Goal: Information Seeking & Learning: Compare options

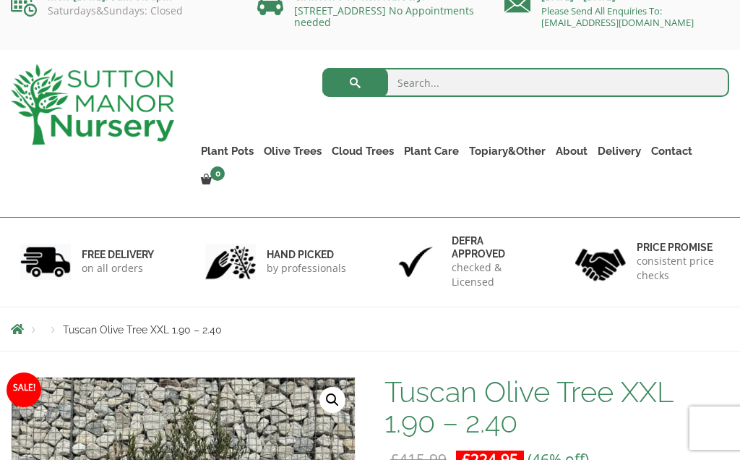
scroll to position [24, 0]
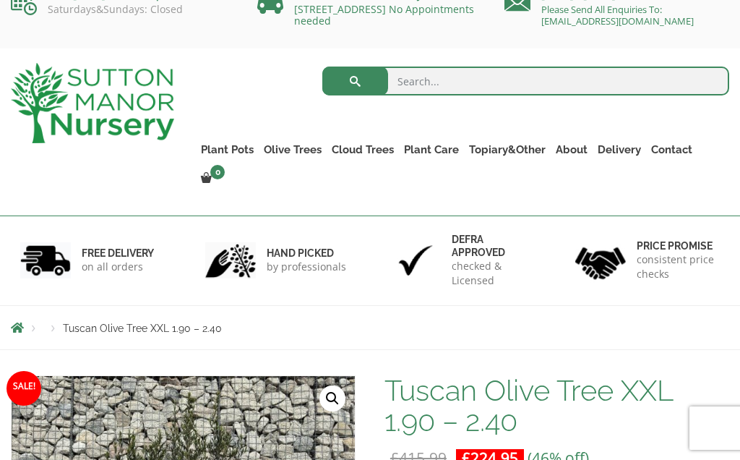
click at [0, 0] on link "Gnarled Olive Trees (Bella Range)" at bounding box center [0, 0] width 0 height 0
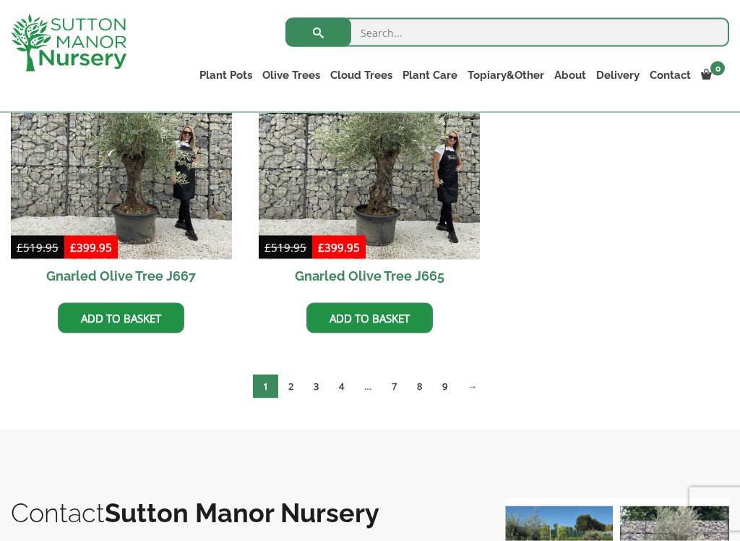
scroll to position [1105, 0]
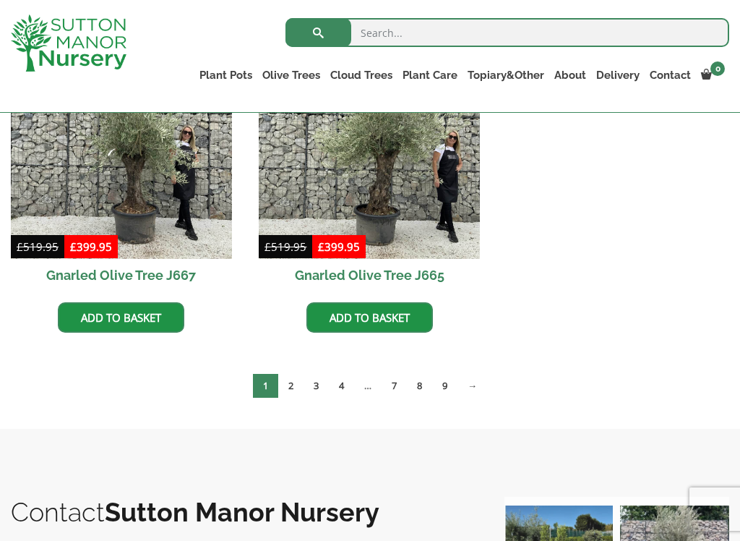
click at [478, 381] on link "→" at bounding box center [473, 386] width 30 height 24
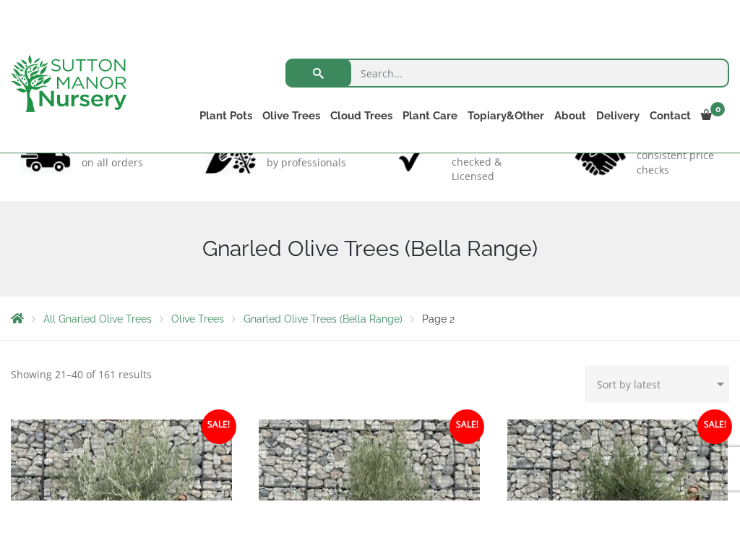
scroll to position [104, 0]
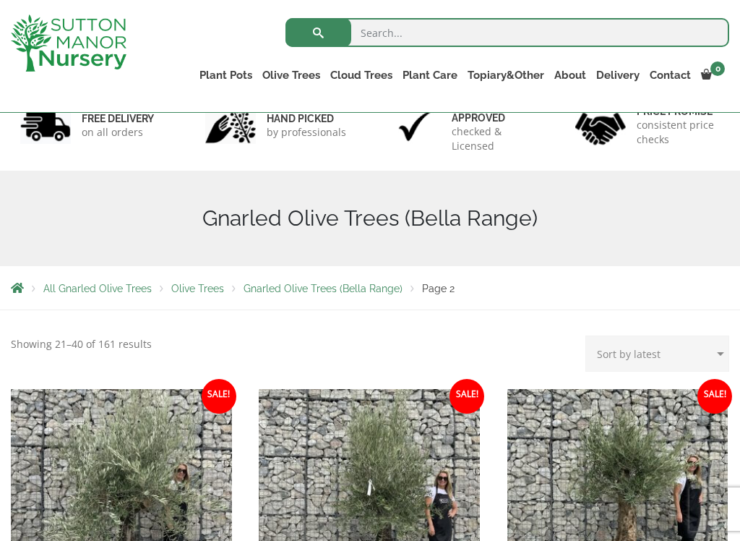
click at [628, 362] on select "Sort by popularity Sort by latest Sort by price: low to high Sort by price: hig…" at bounding box center [658, 353] width 144 height 36
click at [723, 354] on select "Sort by popularity Sort by latest Sort by price: low to high Sort by price: hig…" at bounding box center [658, 353] width 144 height 36
select select "price"
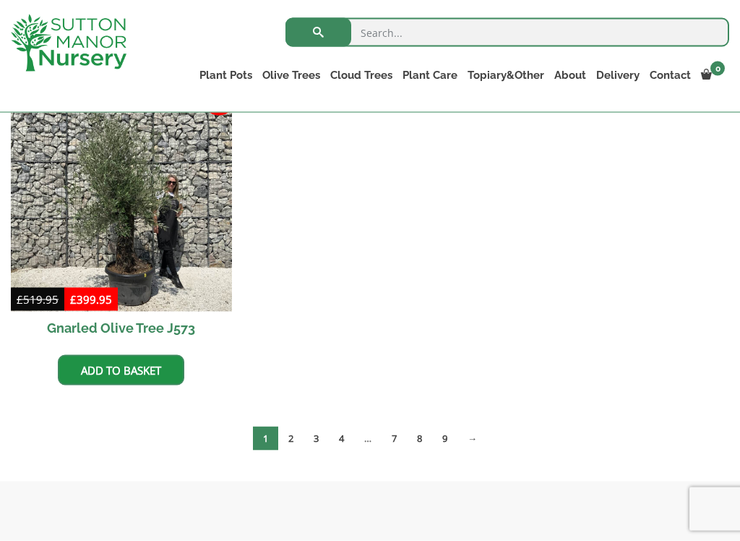
scroll to position [2048, 0]
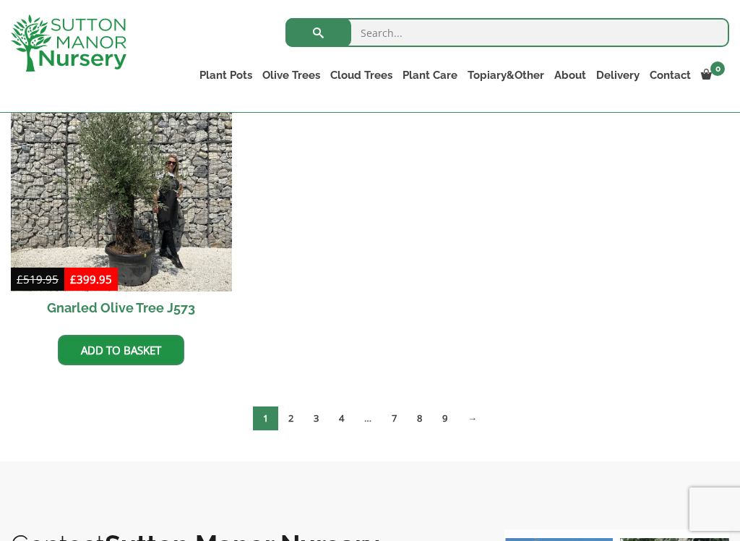
click at [481, 421] on link "→" at bounding box center [473, 418] width 30 height 24
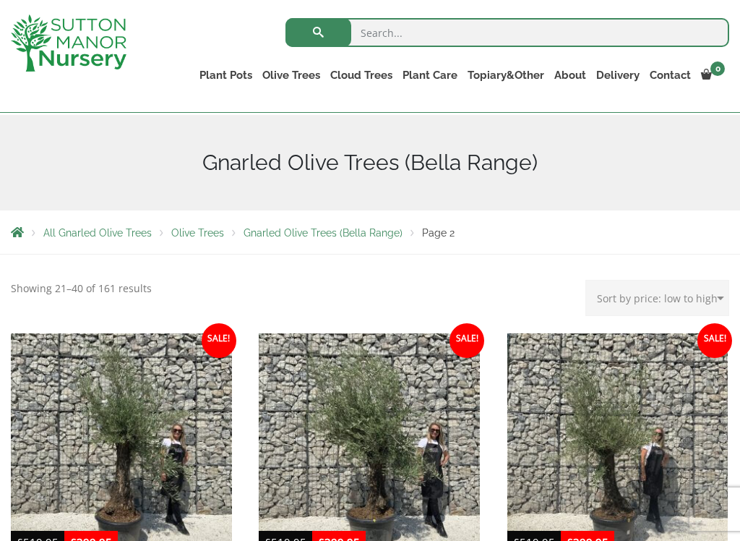
scroll to position [188, 0]
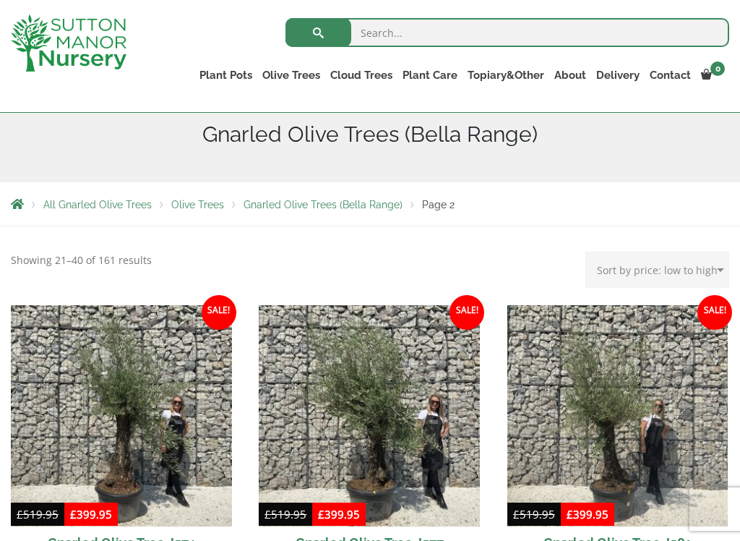
click at [683, 265] on select "Sort by popularity Sort by latest Sort by price: low to high Sort by price: hig…" at bounding box center [658, 270] width 144 height 36
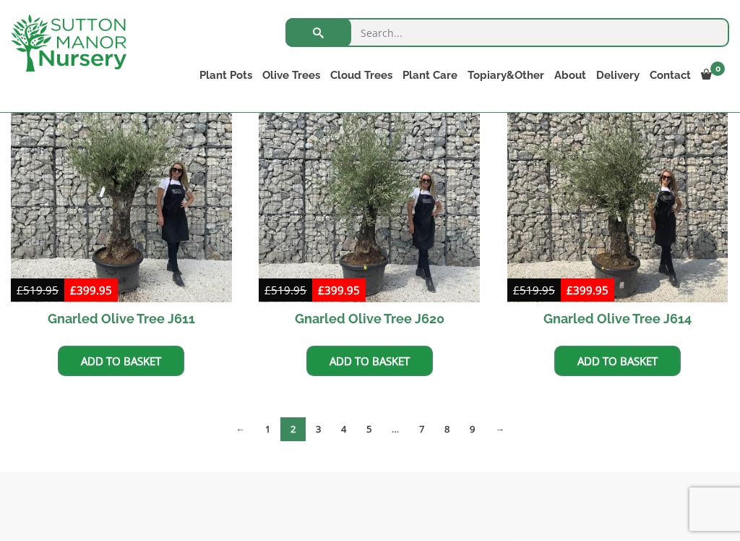
scroll to position [2037, 0]
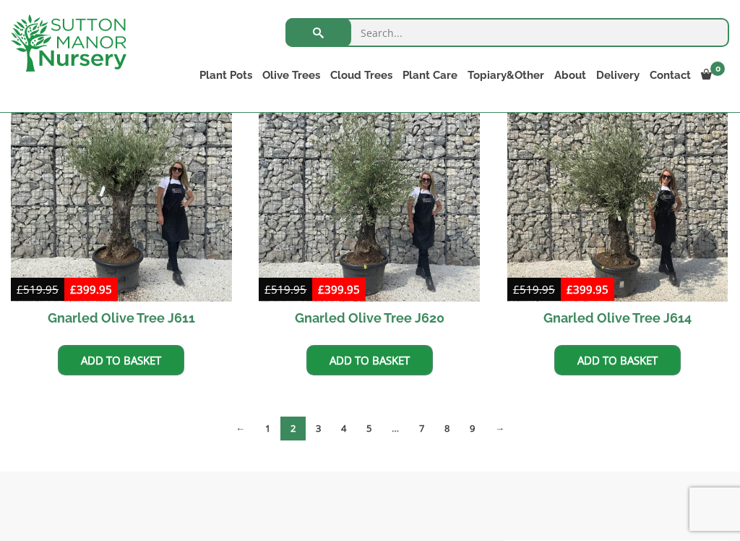
click at [506, 426] on link "→" at bounding box center [500, 428] width 30 height 24
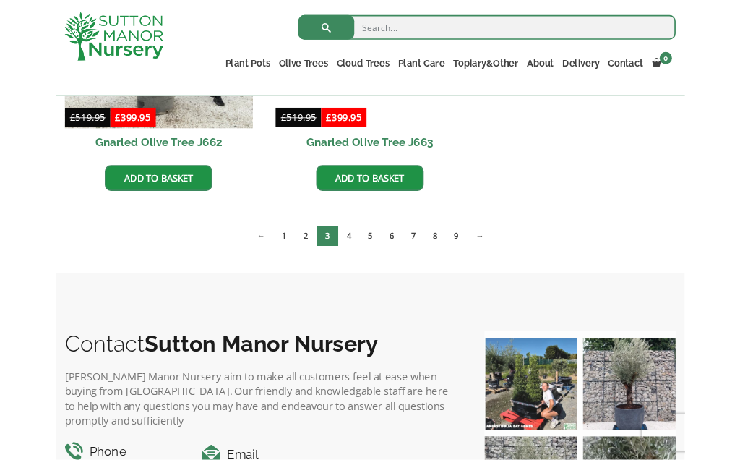
scroll to position [1864, 0]
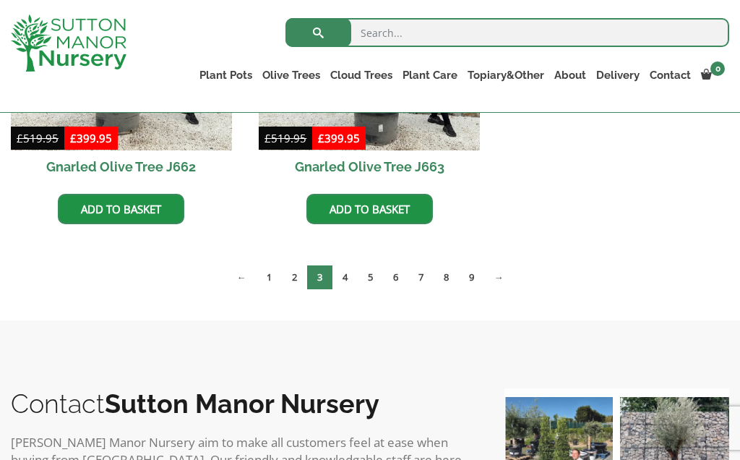
click at [502, 276] on link "→" at bounding box center [499, 277] width 30 height 24
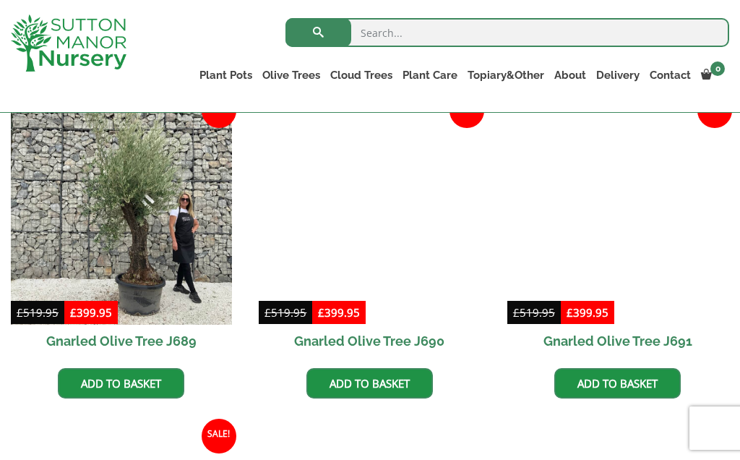
scroll to position [1663, 0]
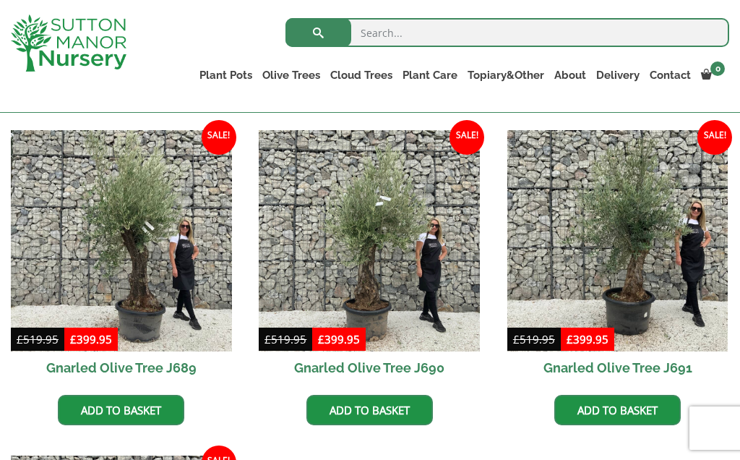
click at [0, 0] on link "Gnarled Olive Trees (Grande Range)" at bounding box center [0, 0] width 0 height 0
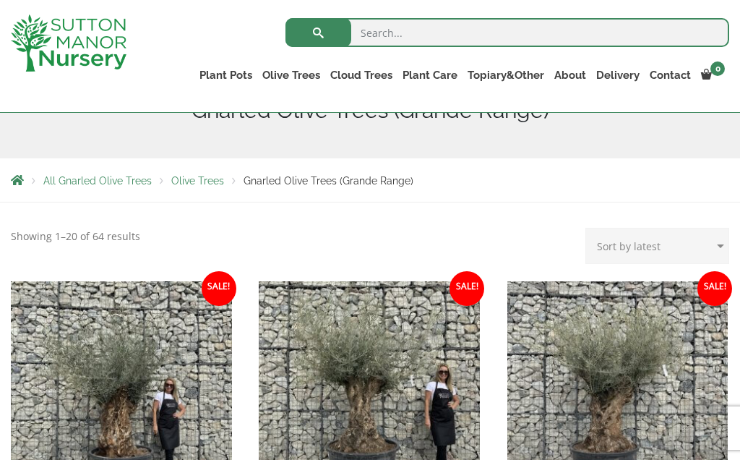
scroll to position [210, 0]
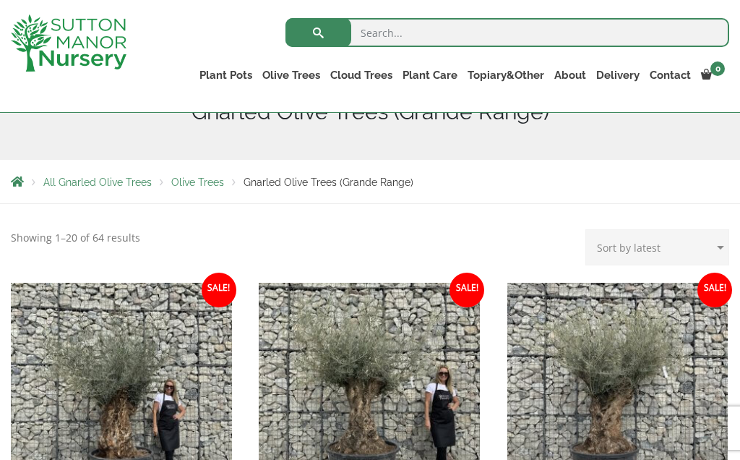
click at [717, 243] on select "Sort by popularity Sort by latest Sort by price: low to high Sort by price: hig…" at bounding box center [658, 247] width 144 height 36
select select "price"
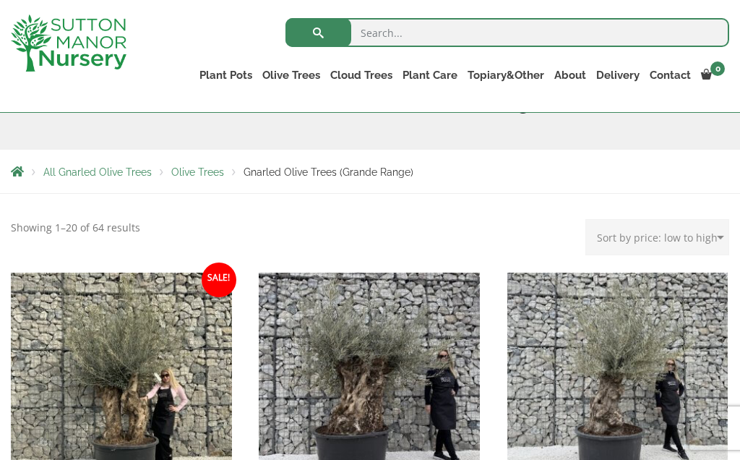
scroll to position [218, 0]
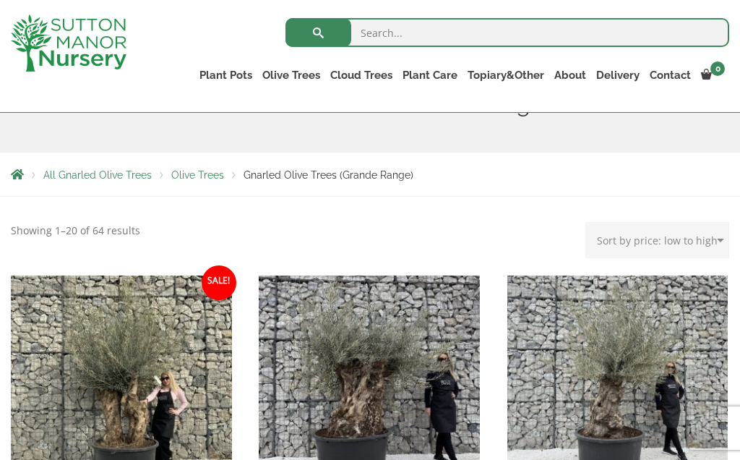
click at [0, 0] on link "Plateau Olive Trees (Mesa Range)" at bounding box center [0, 0] width 0 height 0
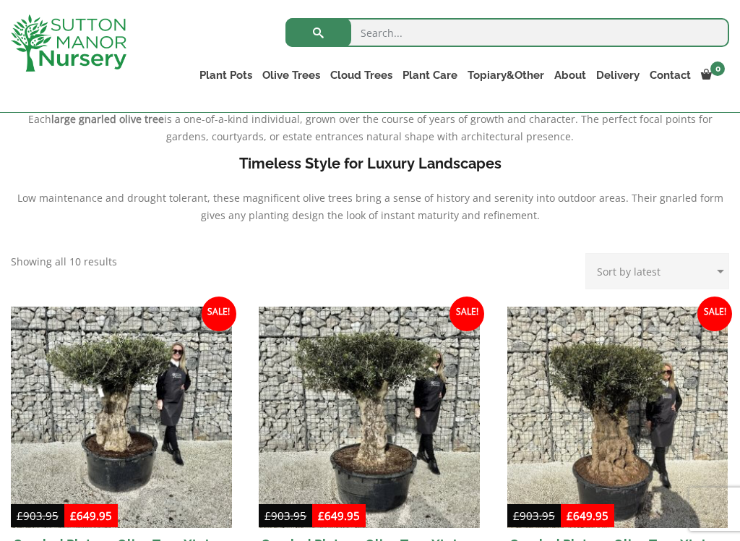
scroll to position [464, 0]
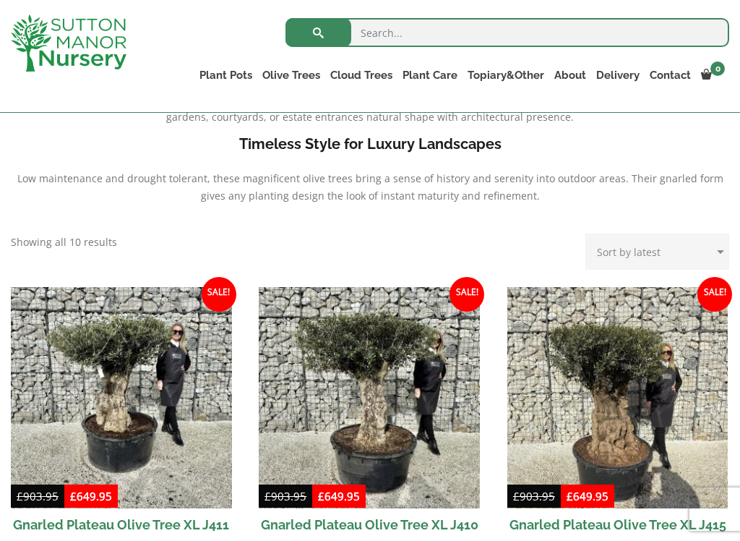
click at [720, 249] on select "Sort by popularity Sort by latest Sort by price: low to high Sort by price: hig…" at bounding box center [658, 252] width 144 height 36
select select "price"
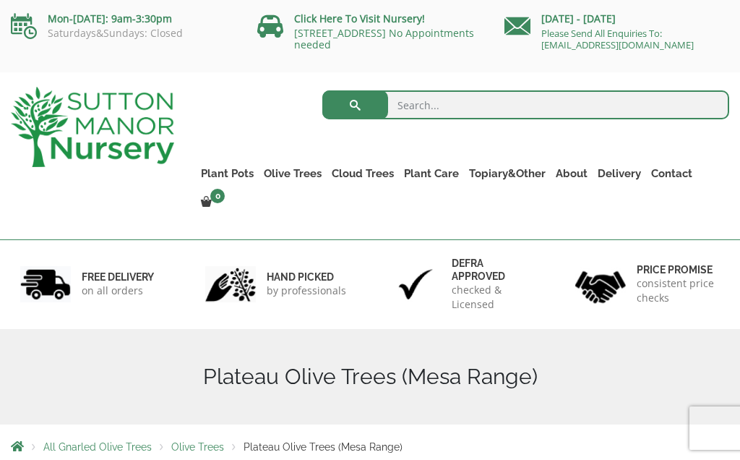
click at [0, 0] on link "Multi Stem Olives (Arcadia Range)" at bounding box center [0, 0] width 0 height 0
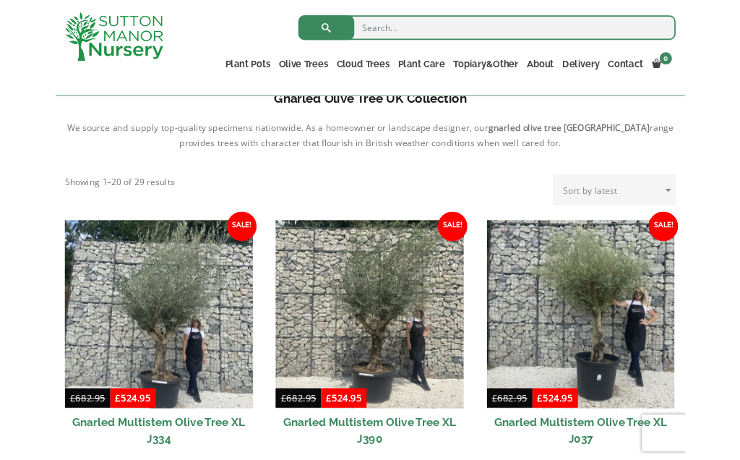
scroll to position [490, 0]
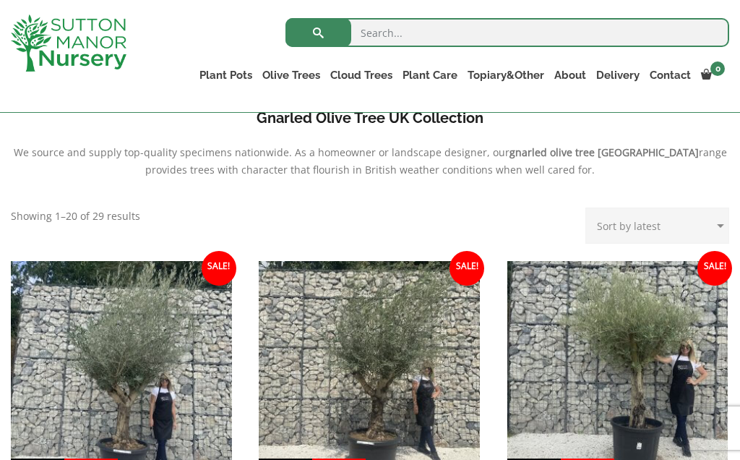
click at [720, 227] on select "Sort by popularity Sort by latest Sort by price: low to high Sort by price: hig…" at bounding box center [658, 226] width 144 height 36
select select "price"
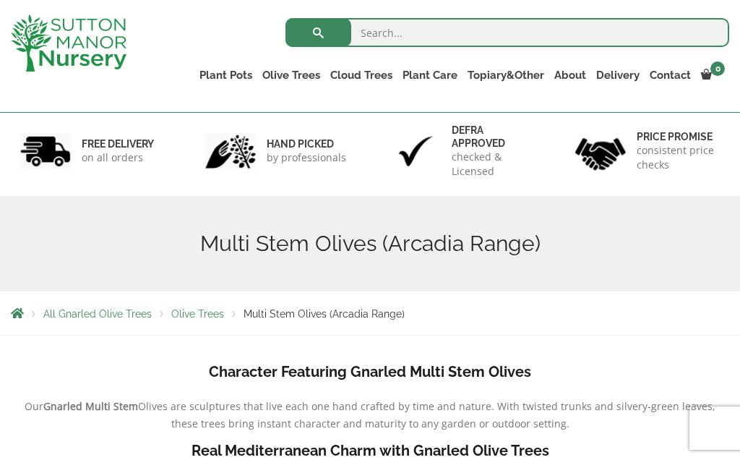
scroll to position [82, 0]
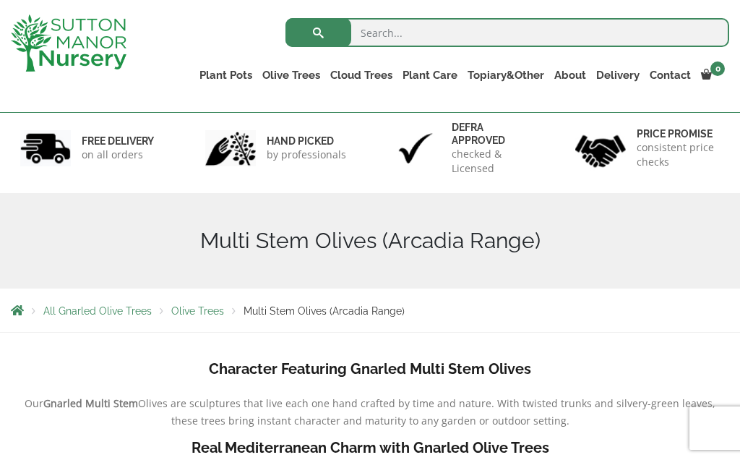
click at [0, 0] on ul "Gnarled Olive Trees (Bella Range) Gnarled Olive Trees (Grande Range) Plateau Ol…" at bounding box center [0, 0] width 0 height 0
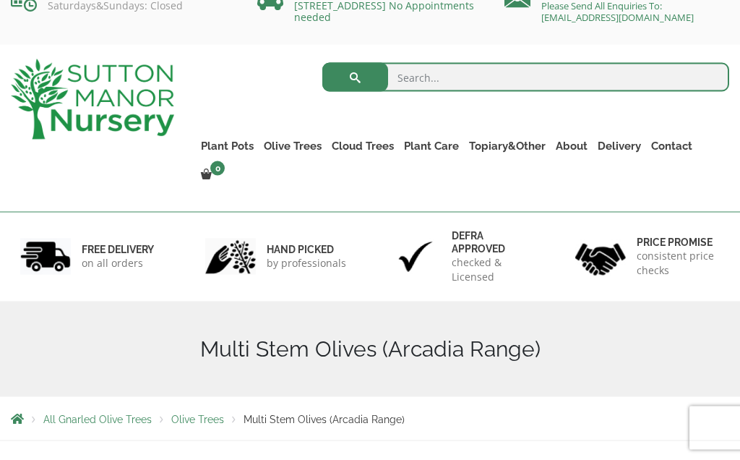
scroll to position [0, 0]
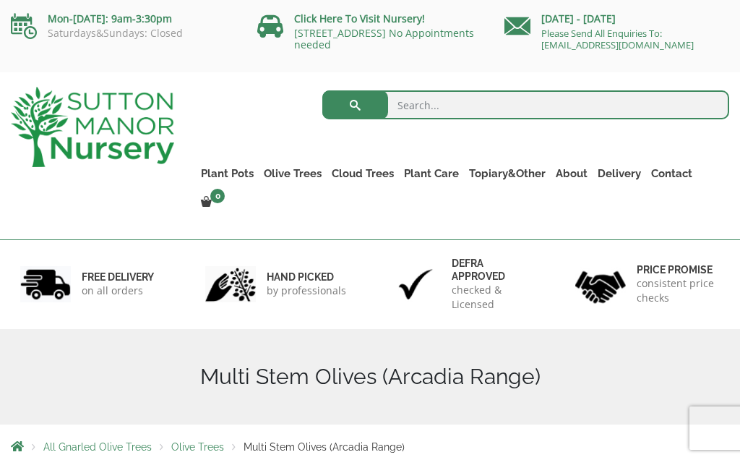
click at [294, 175] on link "Olive Trees" at bounding box center [293, 173] width 68 height 20
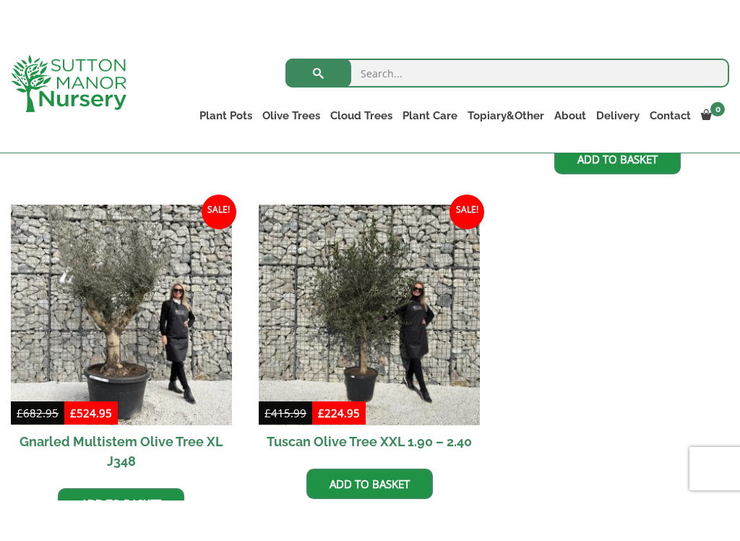
scroll to position [873, 0]
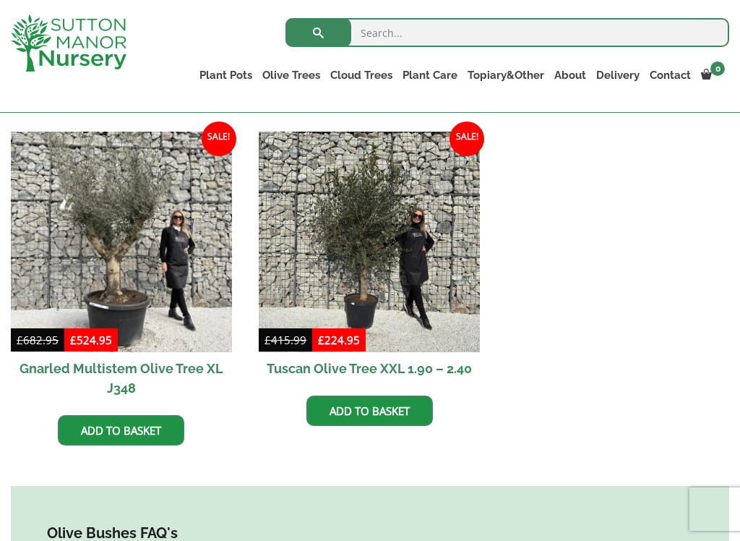
click at [432, 305] on img at bounding box center [369, 242] width 221 height 221
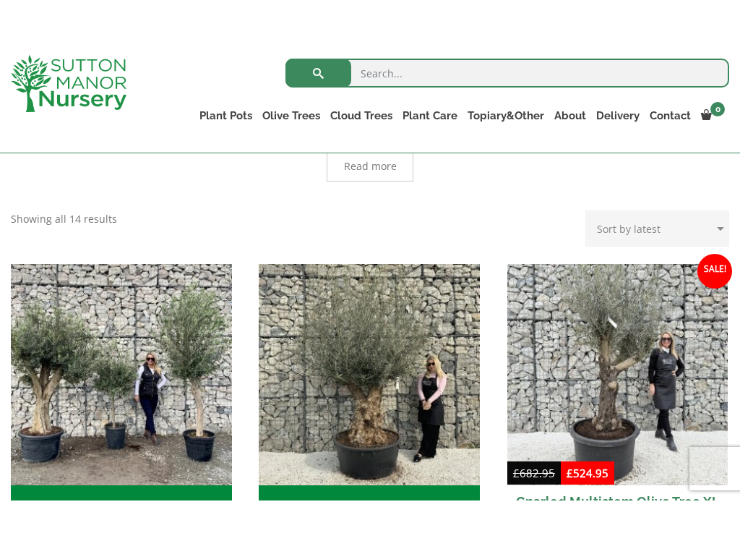
scroll to position [456, 0]
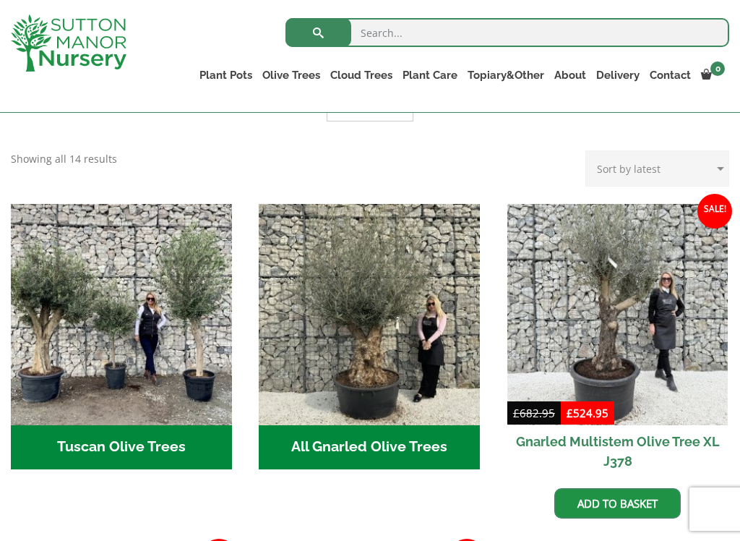
click at [714, 170] on select "Sort by popularity Sort by latest Sort by price: low to high Sort by price: hig…" at bounding box center [658, 168] width 144 height 36
select select "price"
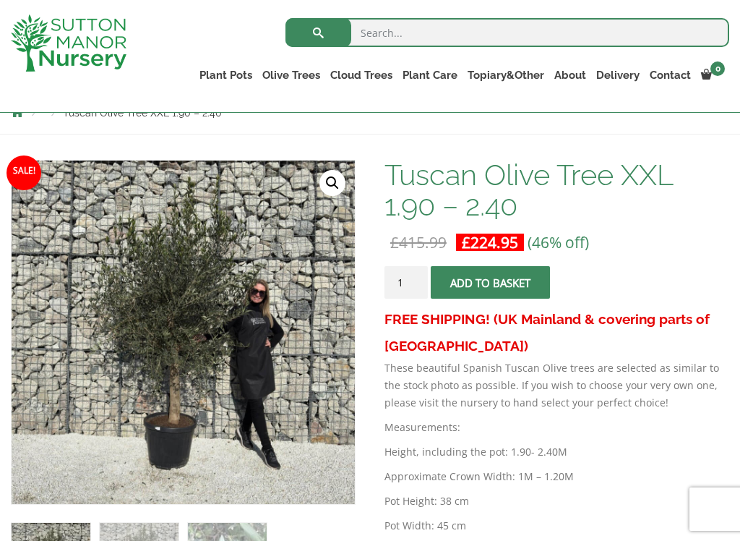
scroll to position [132, 0]
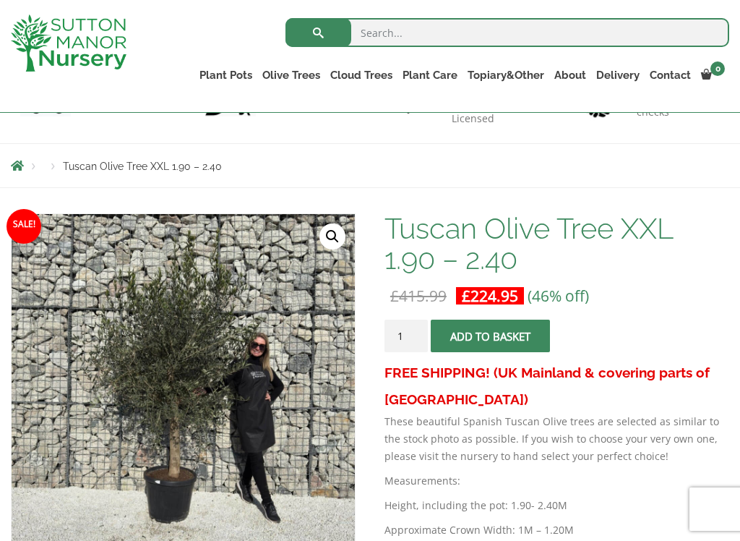
click at [622, 295] on p "£ 415.99 Original price was: £415.99. £ 224.95 Current price is: £224.95. (46% …" at bounding box center [557, 295] width 345 height 17
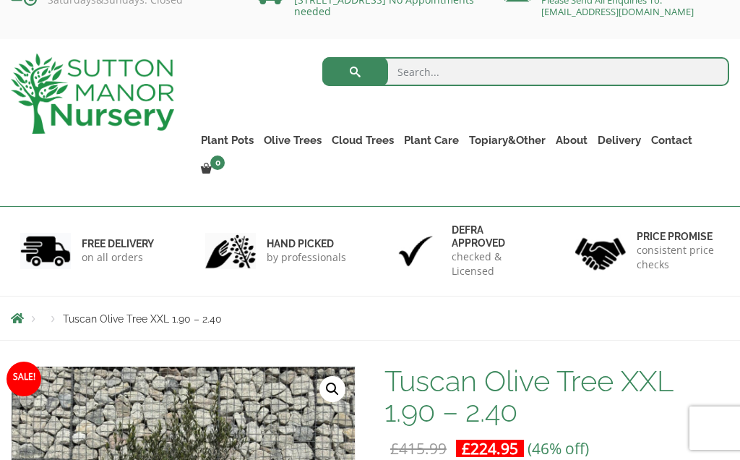
scroll to position [0, 0]
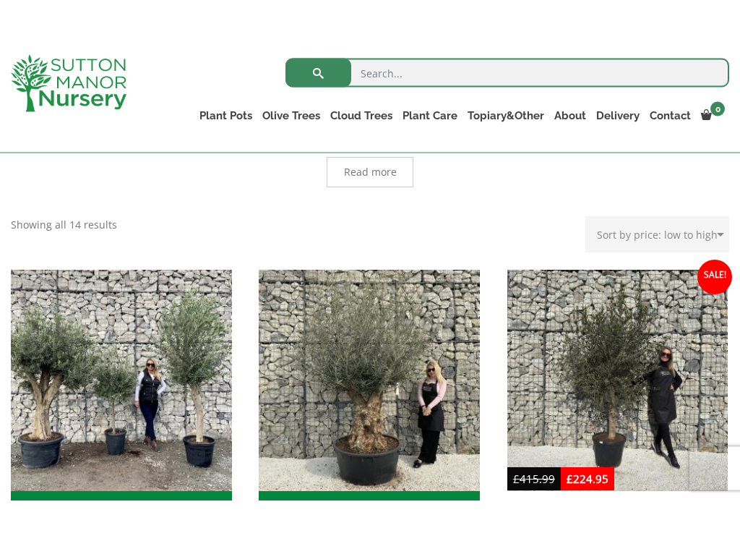
scroll to position [437, 0]
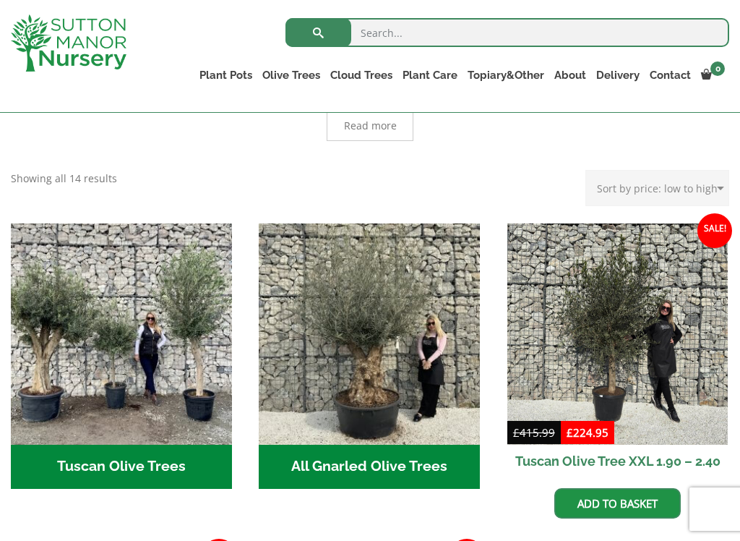
click at [151, 389] on img "Visit product category Tuscan Olive Trees" at bounding box center [121, 333] width 221 height 221
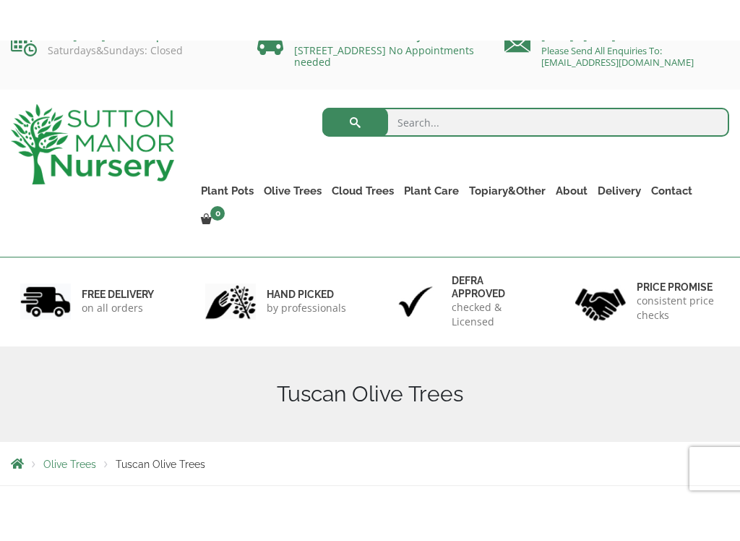
scroll to position [132, 0]
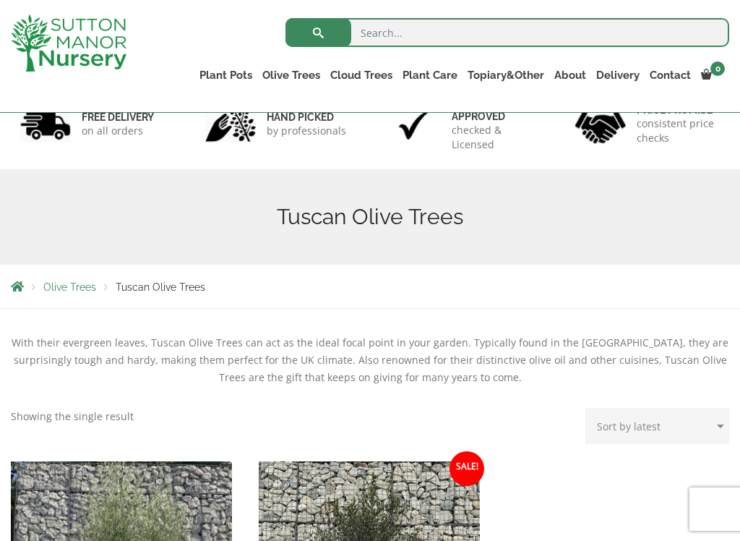
click at [722, 424] on select "Sort by popularity Sort by latest Sort by price: low to high Sort by price: hig…" at bounding box center [658, 426] width 144 height 36
select select "price"
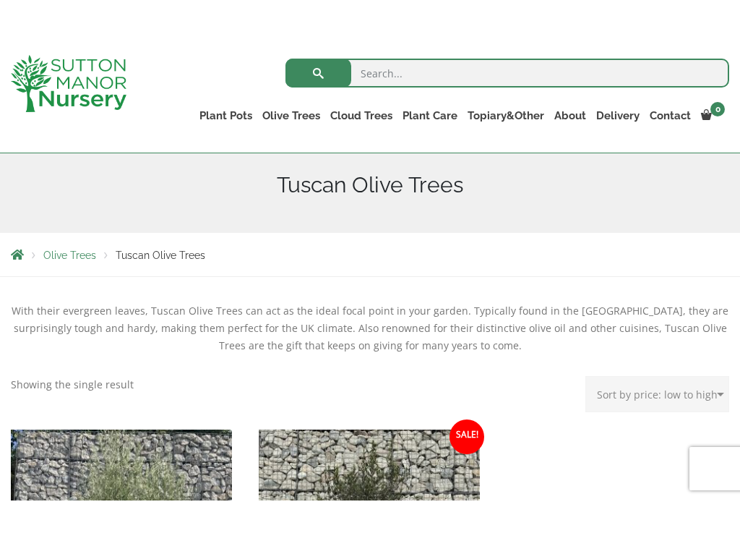
scroll to position [177, 0]
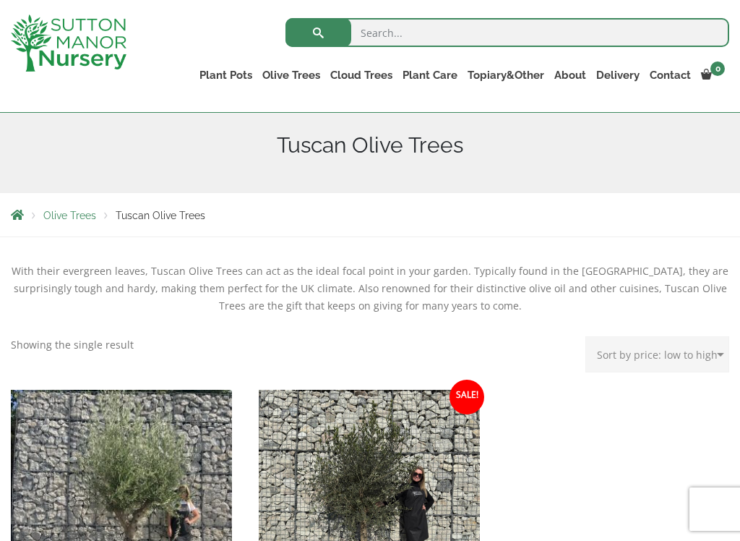
click at [543, 215] on nav "Olive Trees Tuscan Olive Trees" at bounding box center [370, 215] width 719 height 12
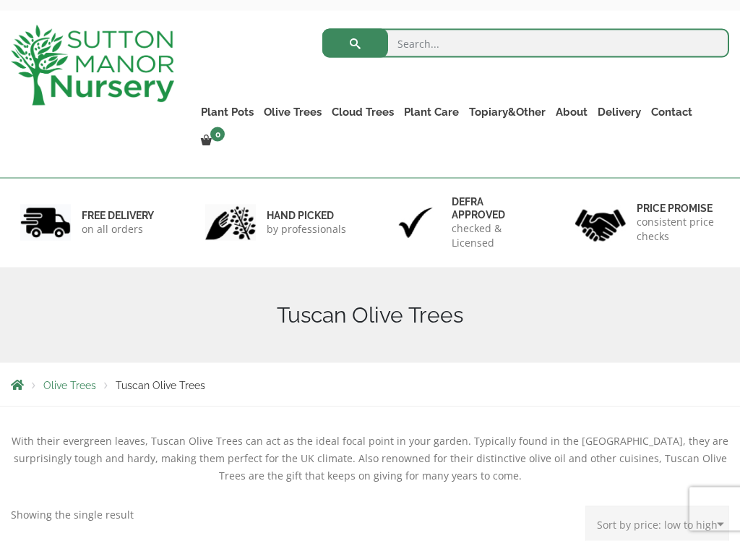
scroll to position [64, 0]
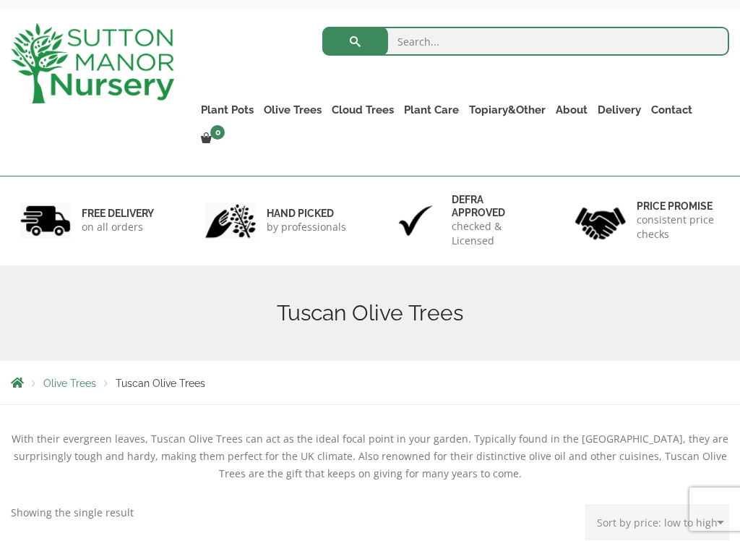
click at [74, 377] on span "Olive Trees" at bounding box center [69, 383] width 53 height 12
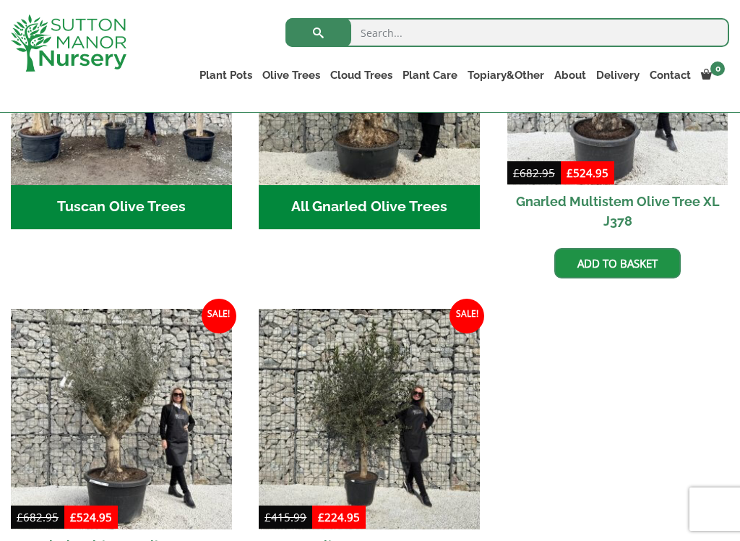
scroll to position [697, 0]
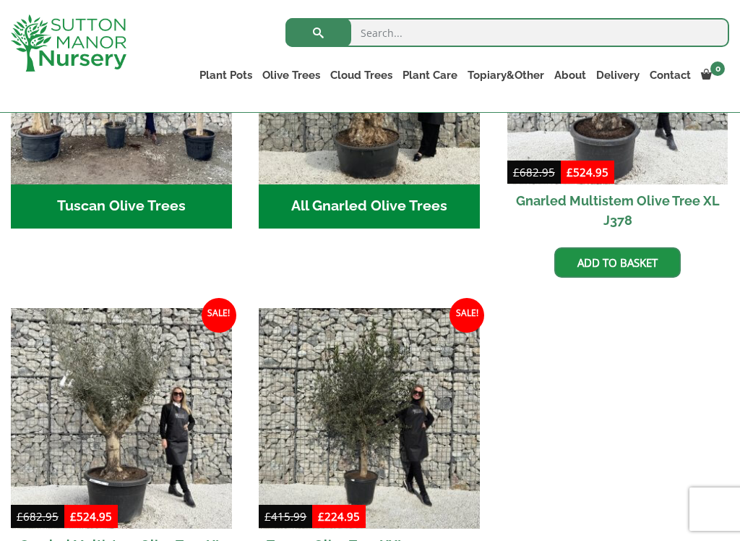
click at [164, 203] on h2 "Tuscan Olive Trees (5)" at bounding box center [121, 206] width 221 height 45
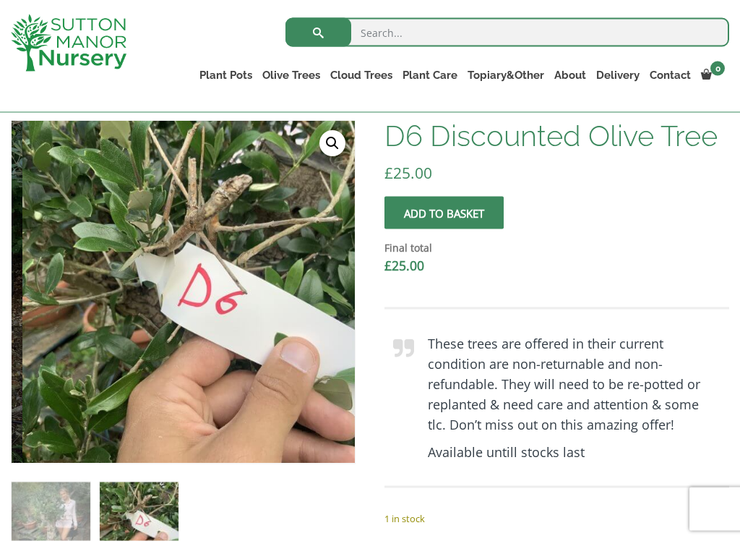
scroll to position [378, 0]
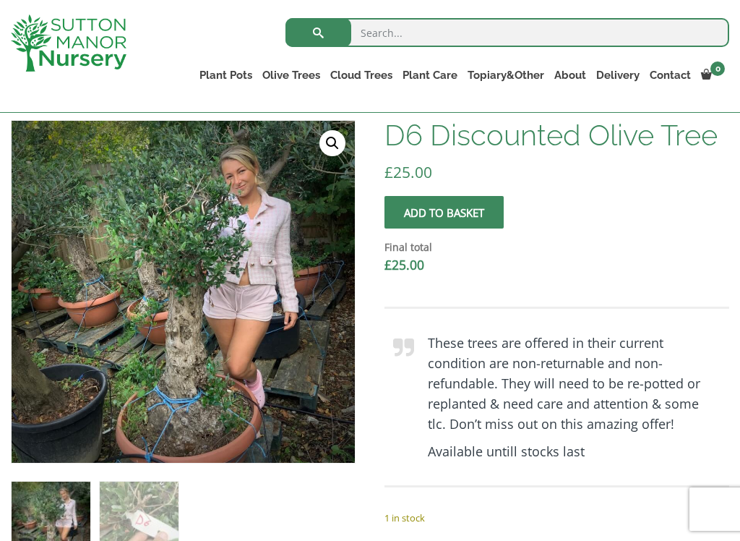
click at [451, 420] on strong "These trees are offered in their current condition are non-returnable and non-r…" at bounding box center [564, 383] width 273 height 98
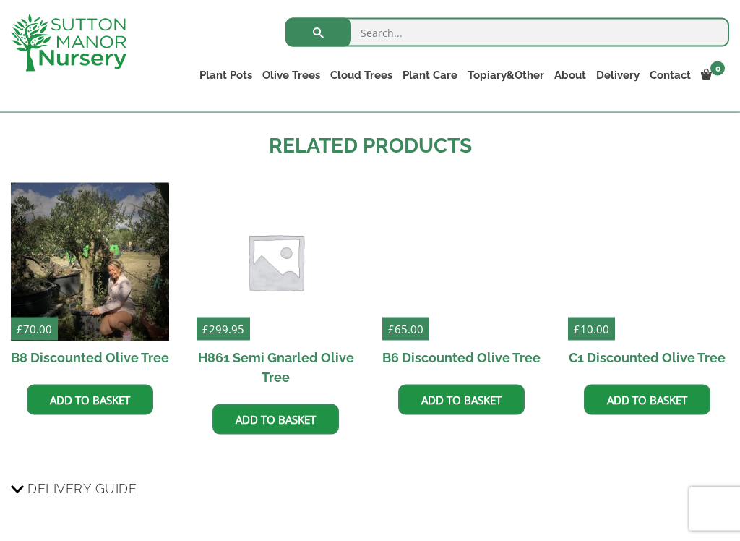
scroll to position [996, 0]
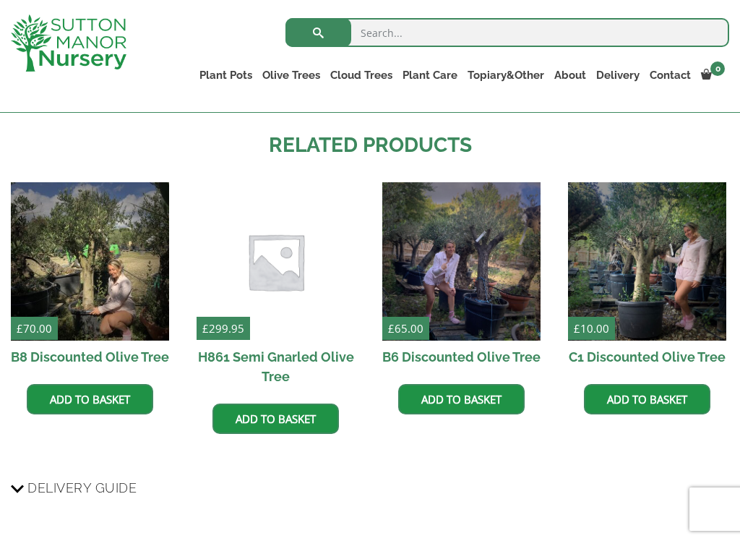
click at [628, 268] on img at bounding box center [647, 261] width 158 height 158
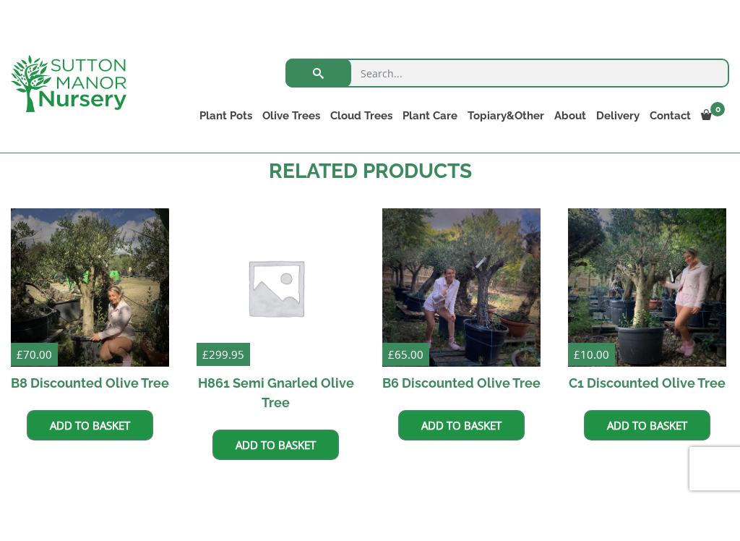
scroll to position [1055, 0]
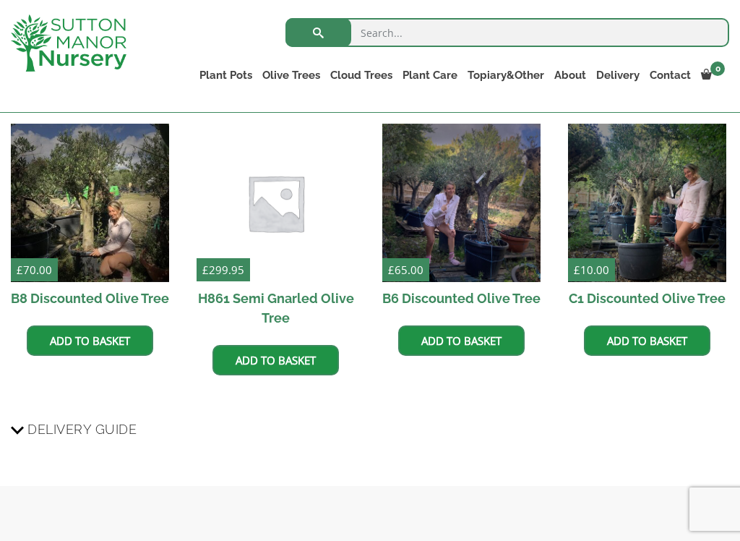
click at [103, 263] on img at bounding box center [90, 203] width 158 height 158
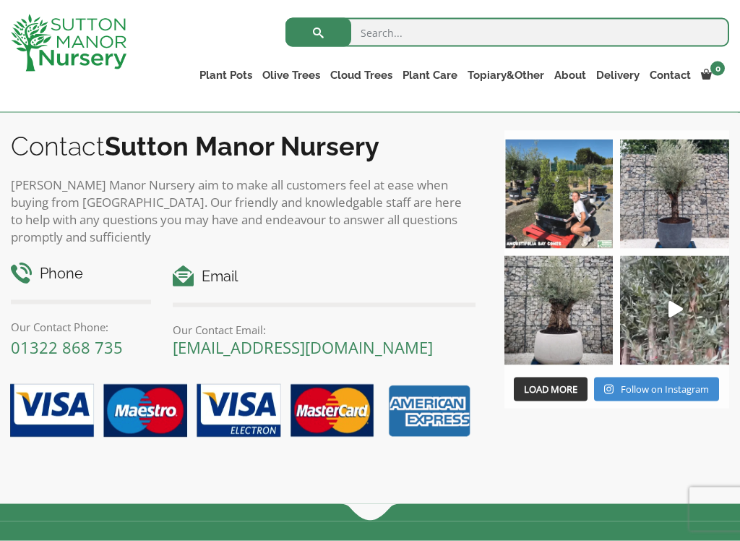
scroll to position [1479, 0]
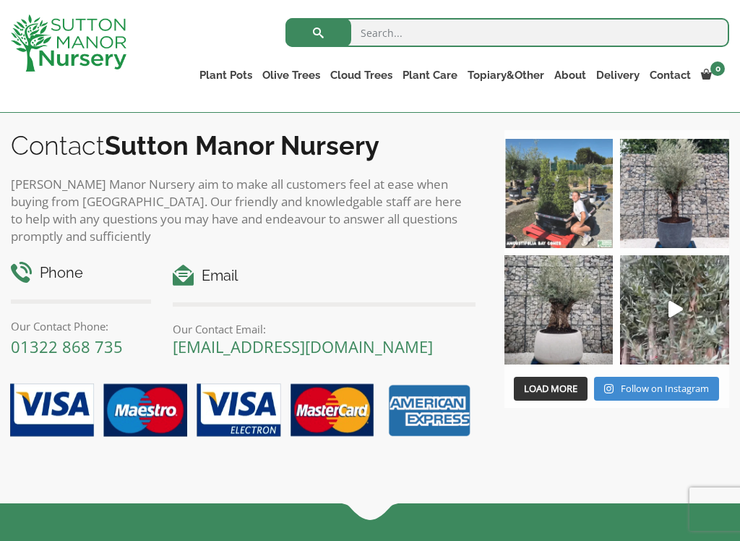
click at [549, 202] on img at bounding box center [559, 193] width 109 height 109
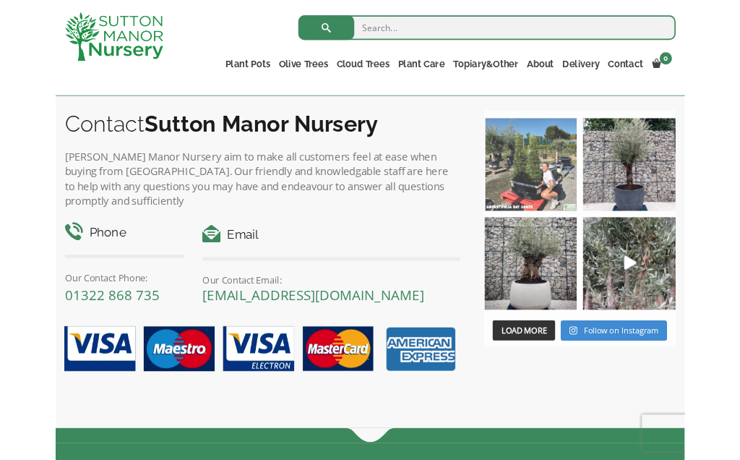
scroll to position [1519, 0]
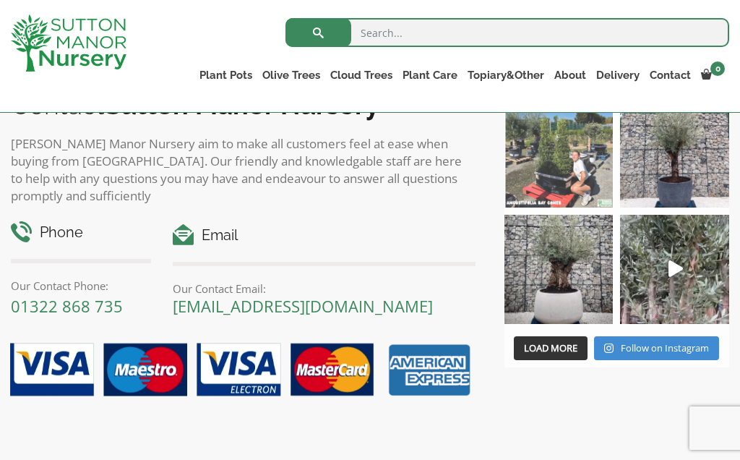
click at [667, 261] on img at bounding box center [674, 269] width 109 height 109
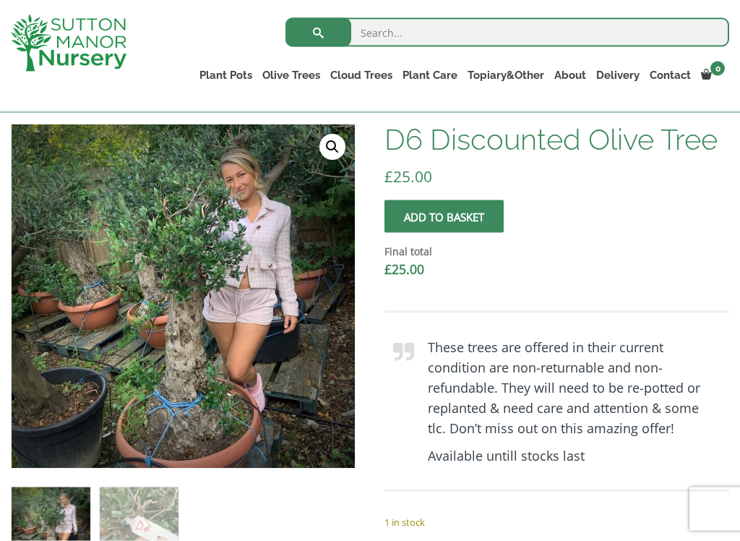
scroll to position [375, 0]
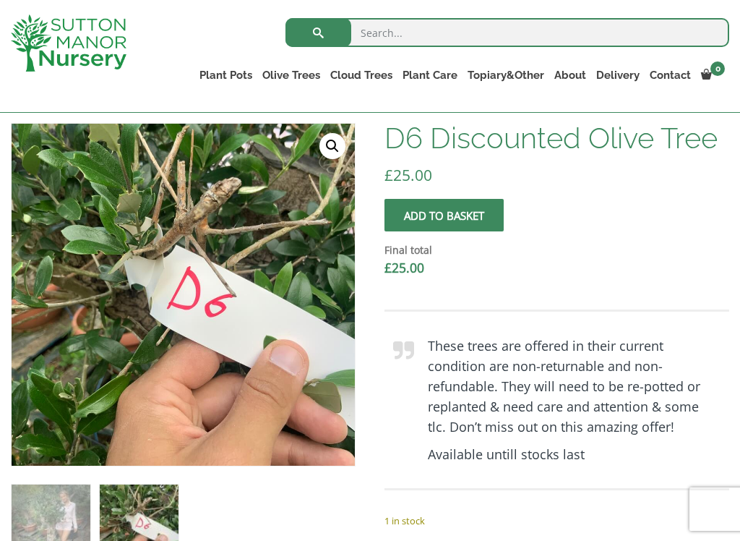
click at [240, 386] on img at bounding box center [332, 444] width 641 height 641
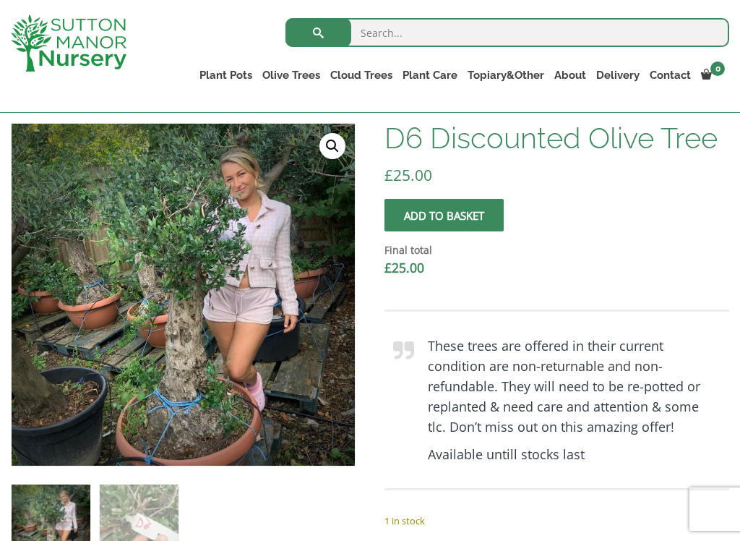
click at [179, 303] on img at bounding box center [332, 444] width 641 height 641
click at [51, 206] on img at bounding box center [332, 444] width 641 height 641
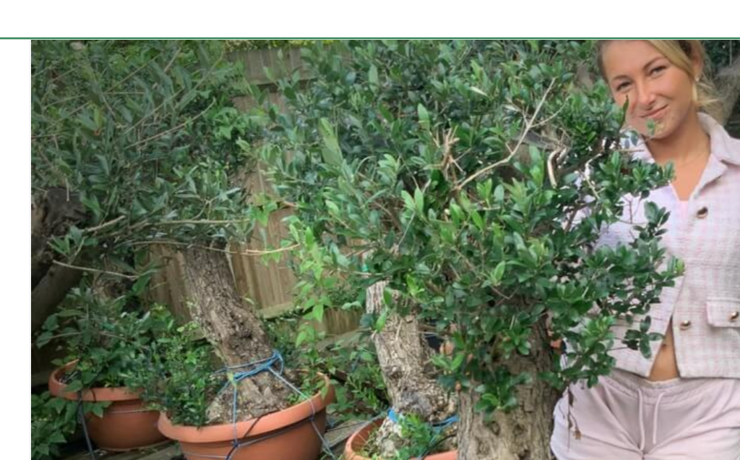
scroll to position [283, 0]
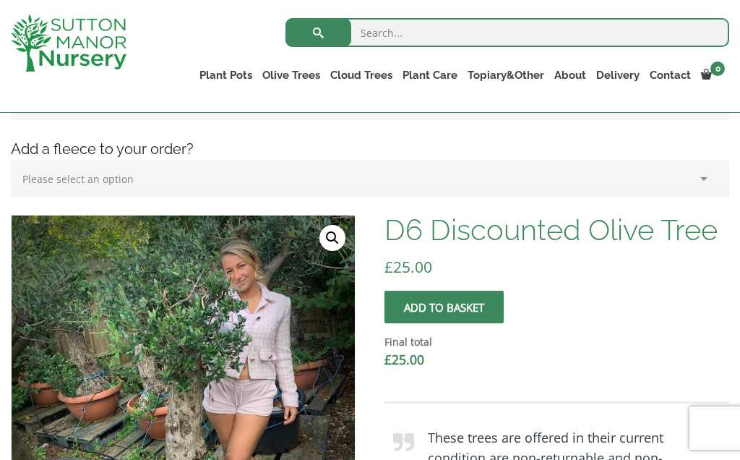
click at [555, 194] on select "Please select an option (x1) Horticultural Fleece (£24.95)" at bounding box center [370, 179] width 719 height 36
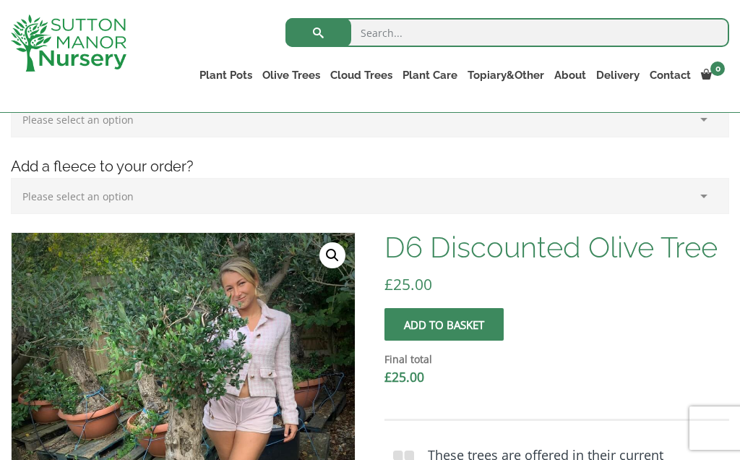
scroll to position [267, 0]
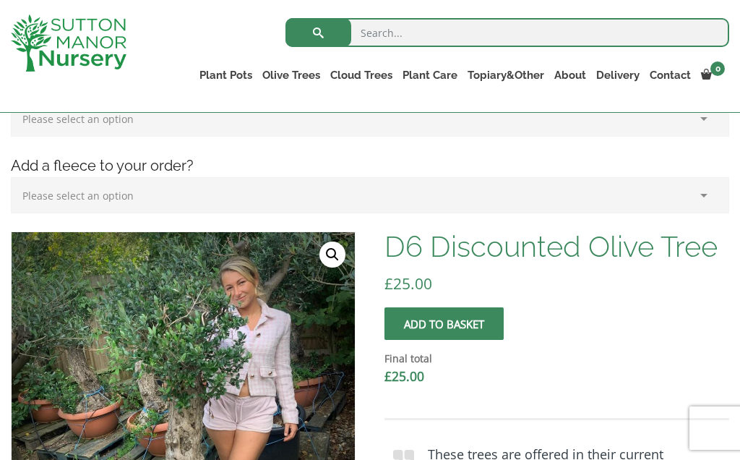
click at [676, 73] on link "Contact" at bounding box center [670, 75] width 51 height 20
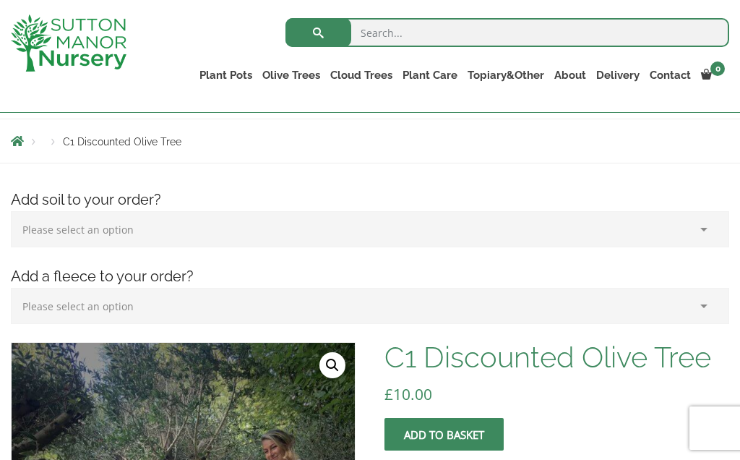
scroll to position [155, 0]
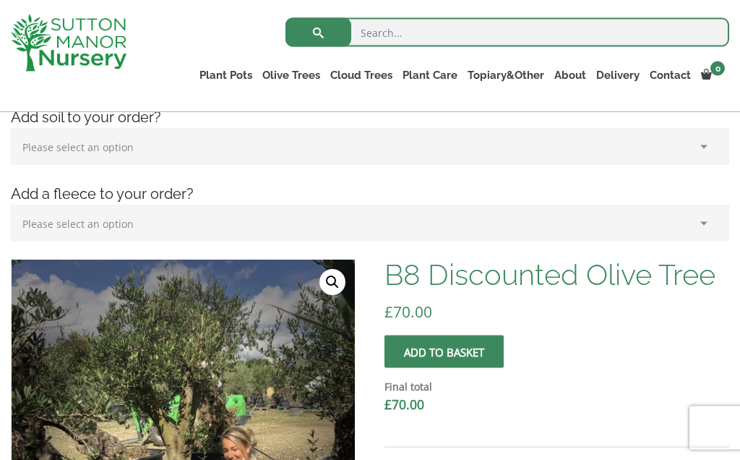
scroll to position [233, 0]
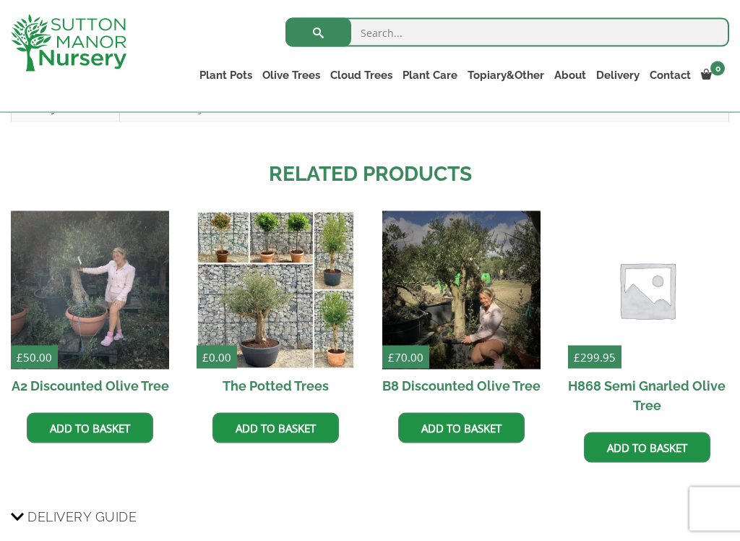
scroll to position [970, 0]
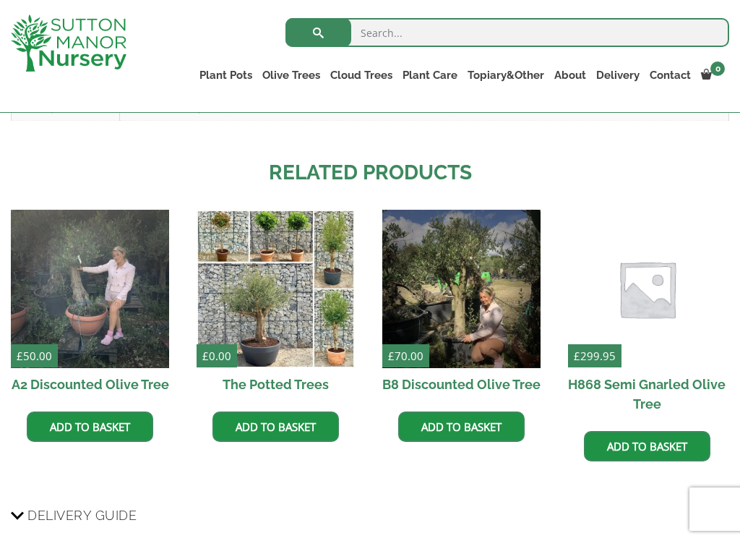
click at [96, 291] on img at bounding box center [90, 289] width 158 height 158
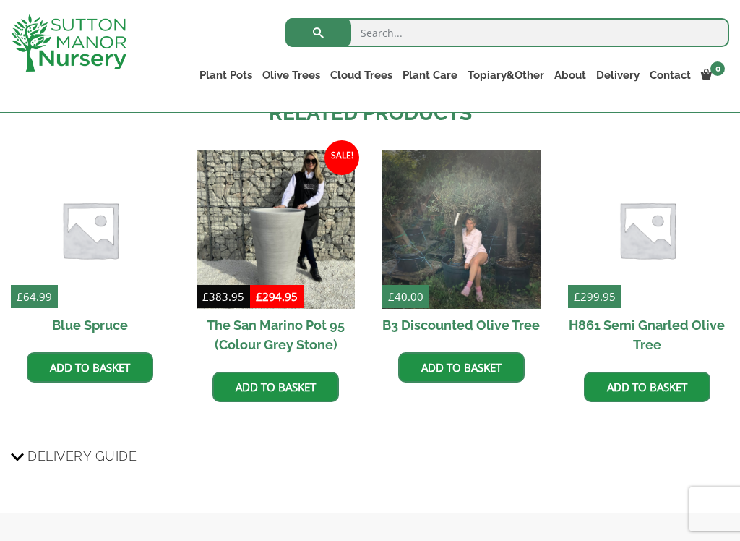
scroll to position [1027, 0]
click at [657, 319] on h2 "H861 Semi Gnarled Olive Tree" at bounding box center [647, 335] width 158 height 52
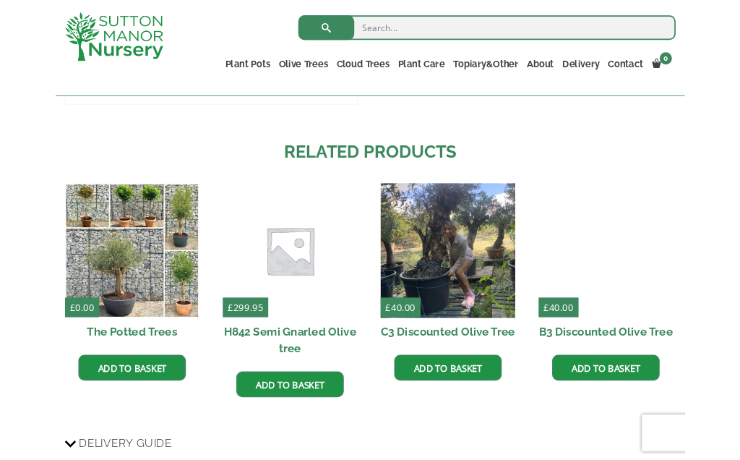
scroll to position [719, 0]
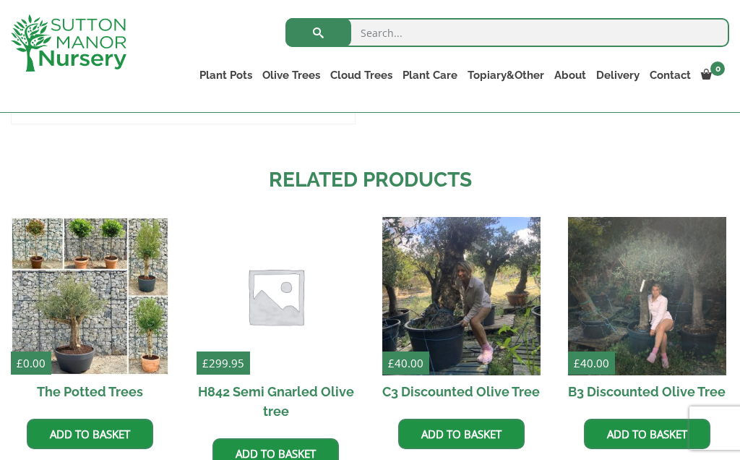
click at [491, 295] on img at bounding box center [461, 296] width 158 height 158
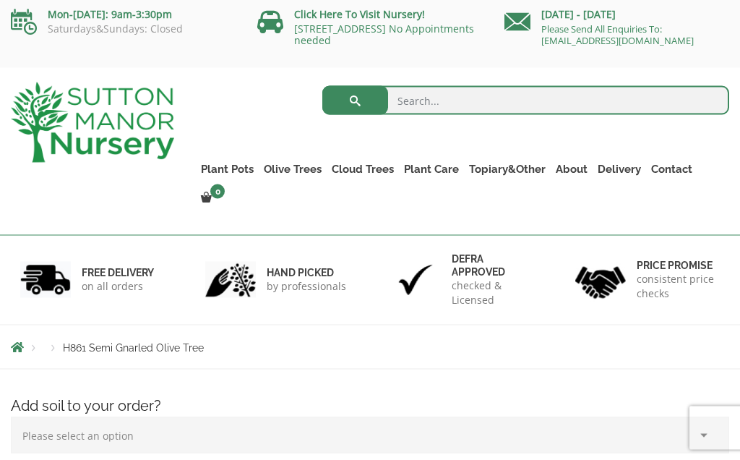
scroll to position [0, 0]
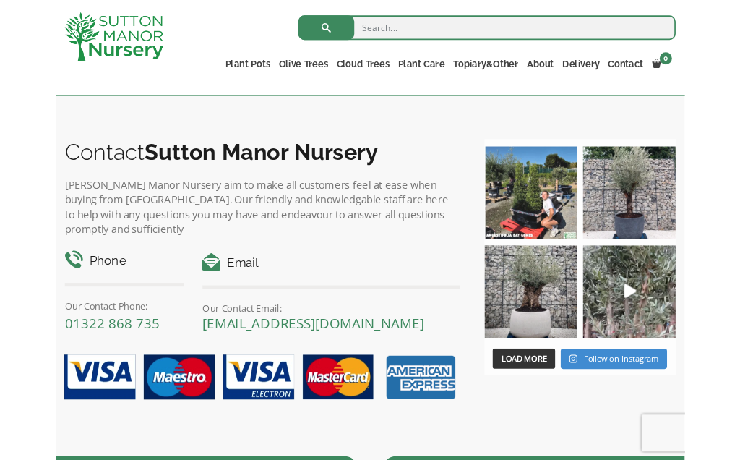
scroll to position [1443, 0]
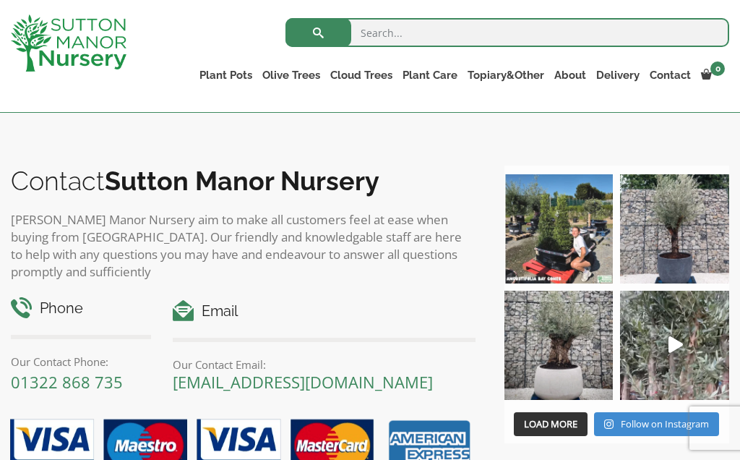
click at [560, 355] on img at bounding box center [559, 345] width 109 height 109
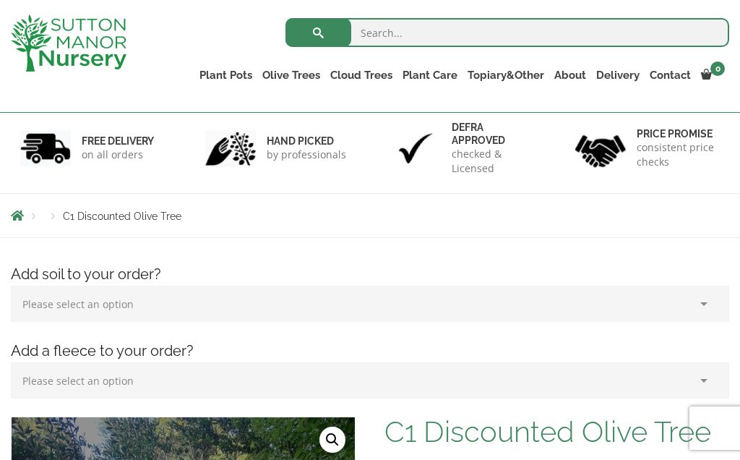
scroll to position [78, 0]
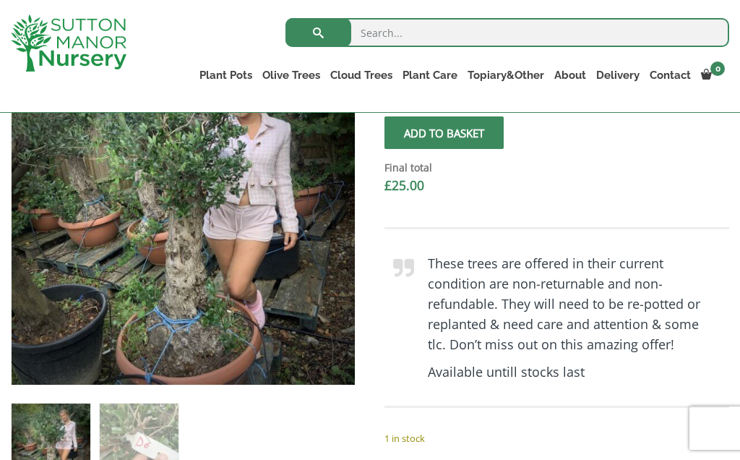
scroll to position [455, 0]
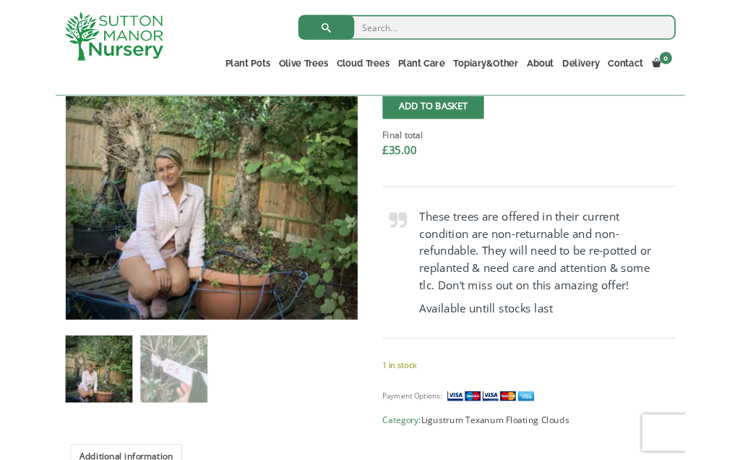
scroll to position [463, 0]
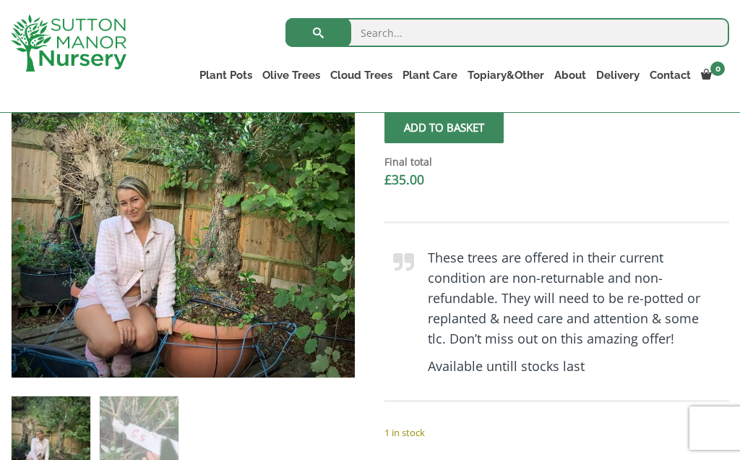
click at [65, 418] on img at bounding box center [51, 435] width 79 height 79
click at [254, 295] on img at bounding box center [332, 355] width 641 height 641
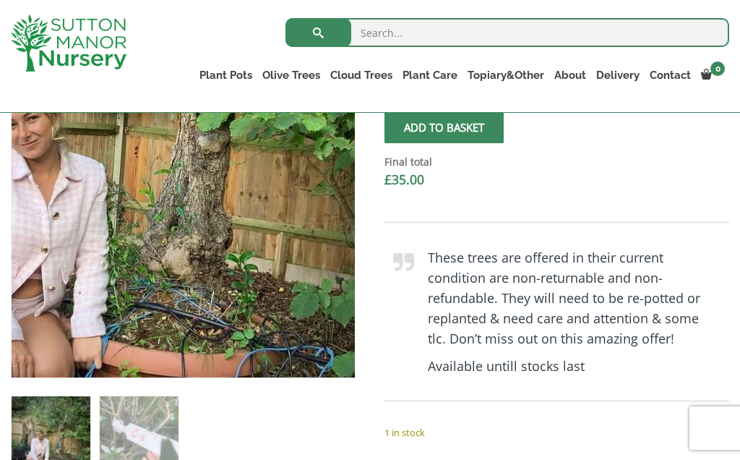
click at [255, 263] on img at bounding box center [122, 131] width 641 height 641
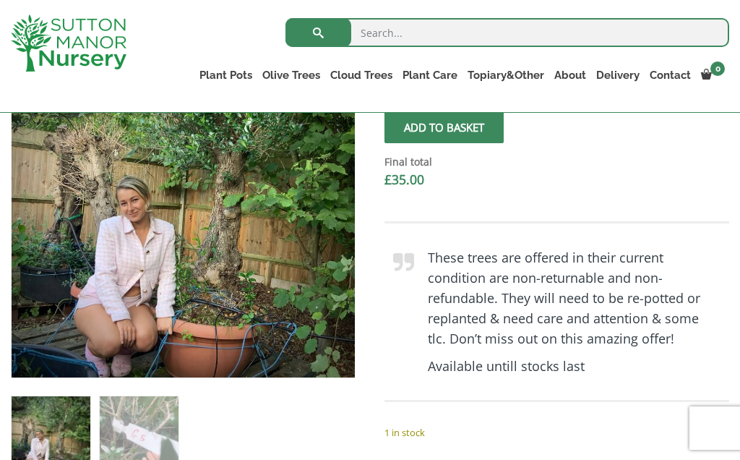
click at [244, 274] on img at bounding box center [121, 159] width 641 height 641
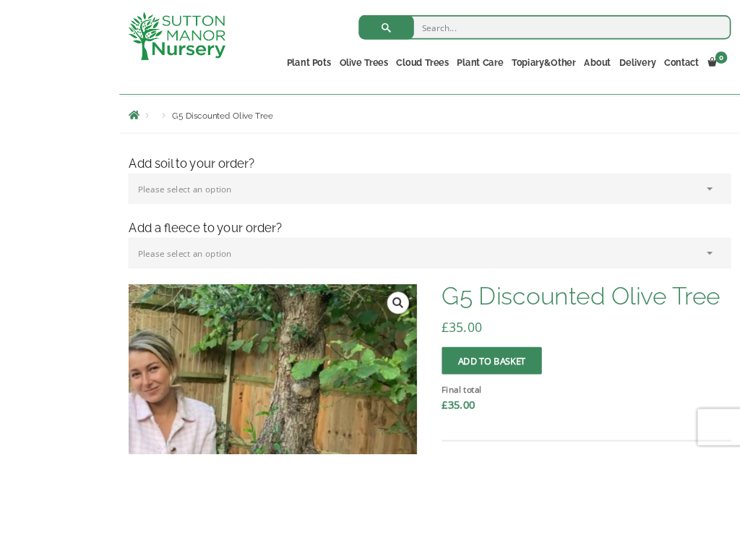
scroll to position [301, 0]
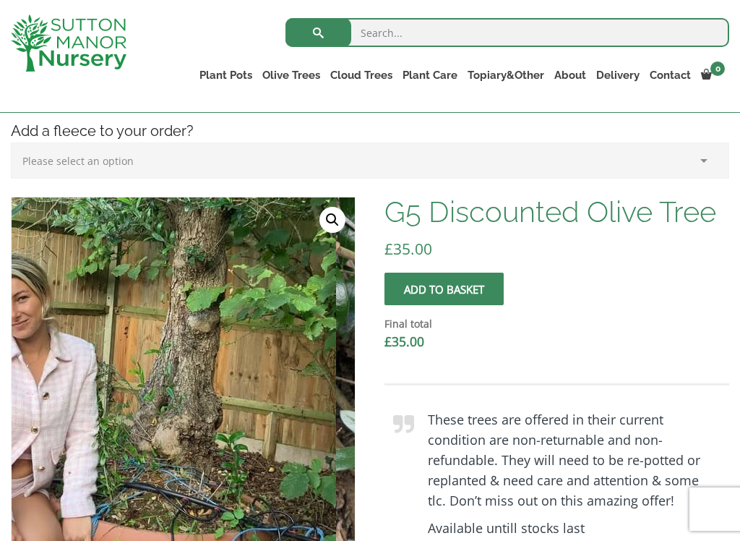
click at [432, 369] on div "These trees are offered in their current condition are non-returnable and non-r…" at bounding box center [557, 474] width 345 height 224
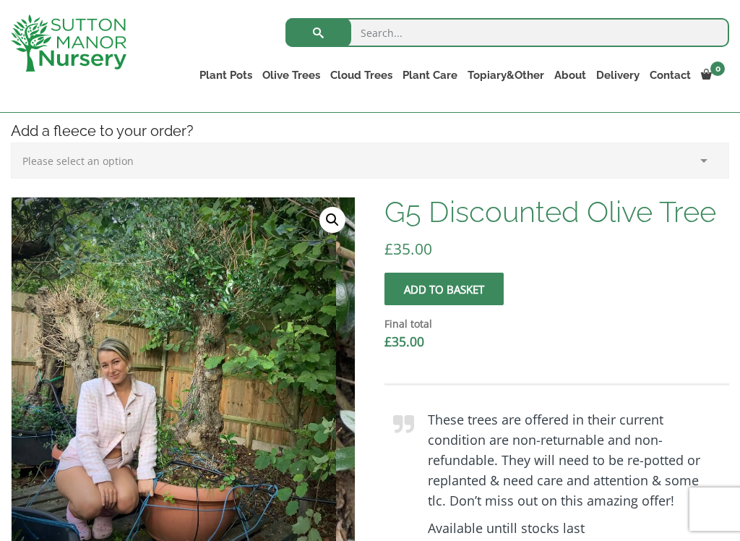
click at [210, 245] on img at bounding box center [16, 368] width 641 height 641
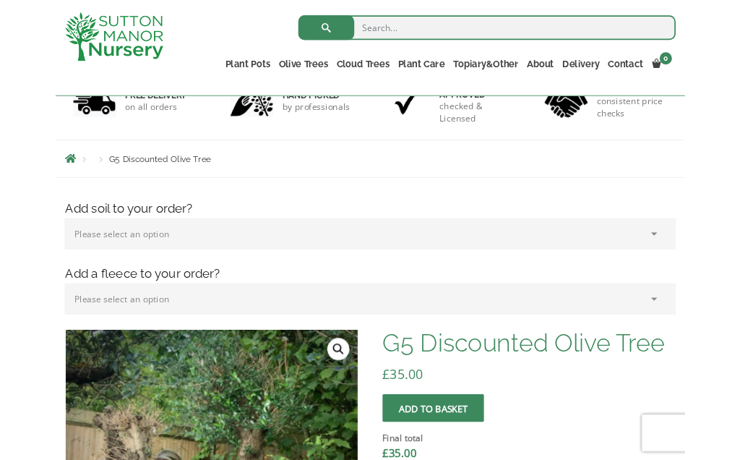
scroll to position [0, 0]
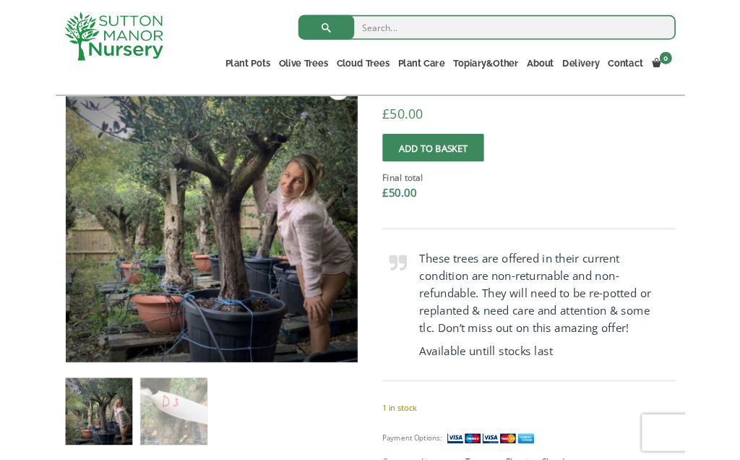
scroll to position [348, 0]
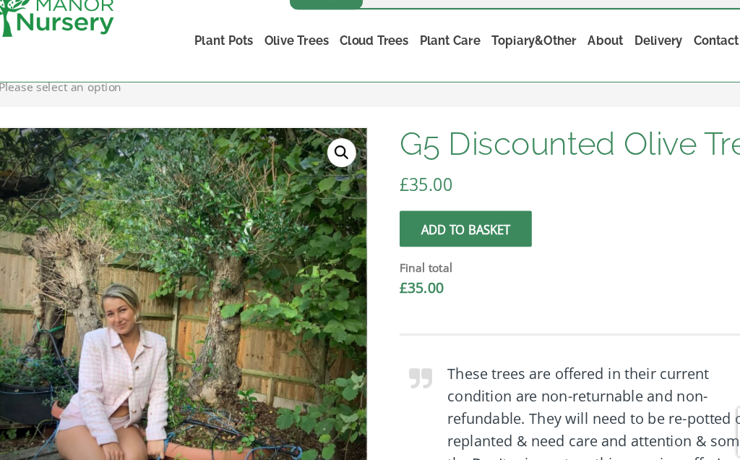
scroll to position [382, 0]
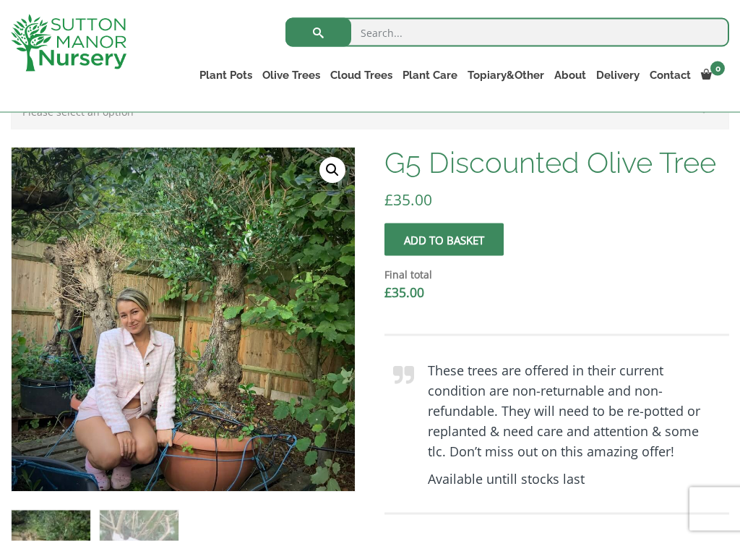
scroll to position [351, 0]
click at [291, 439] on img at bounding box center [332, 467] width 641 height 641
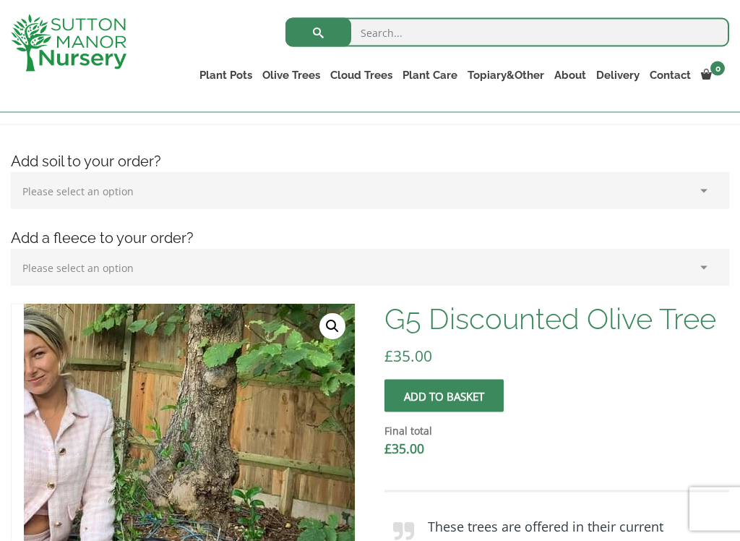
scroll to position [200, 0]
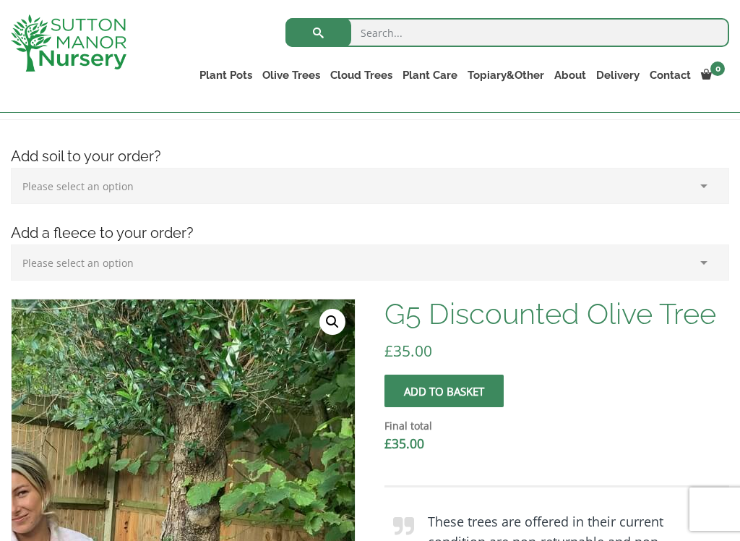
click at [266, 430] on img at bounding box center [112, 506] width 641 height 641
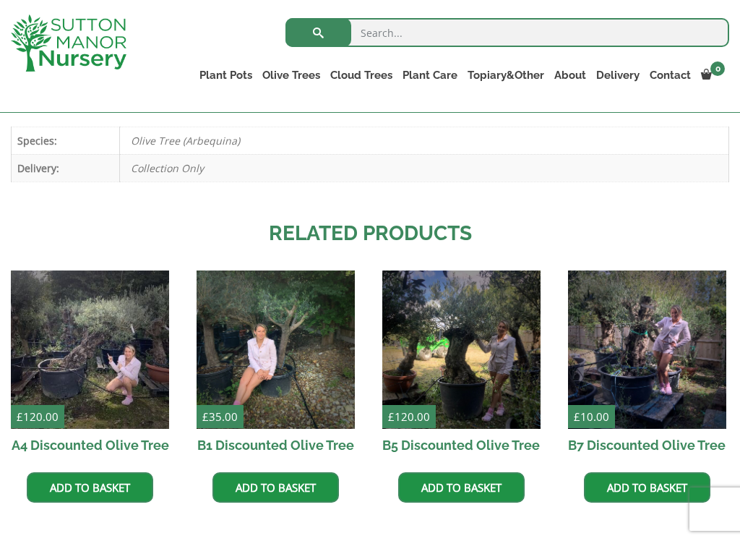
scroll to position [906, 0]
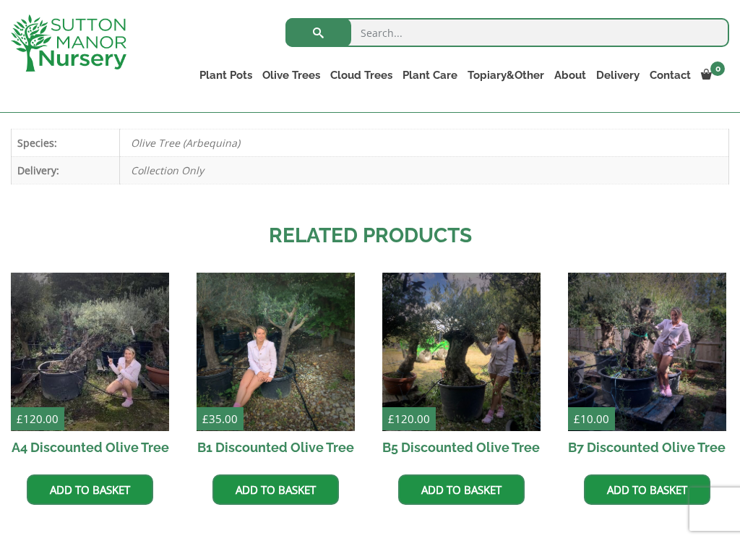
click at [480, 393] on img at bounding box center [461, 352] width 158 height 158
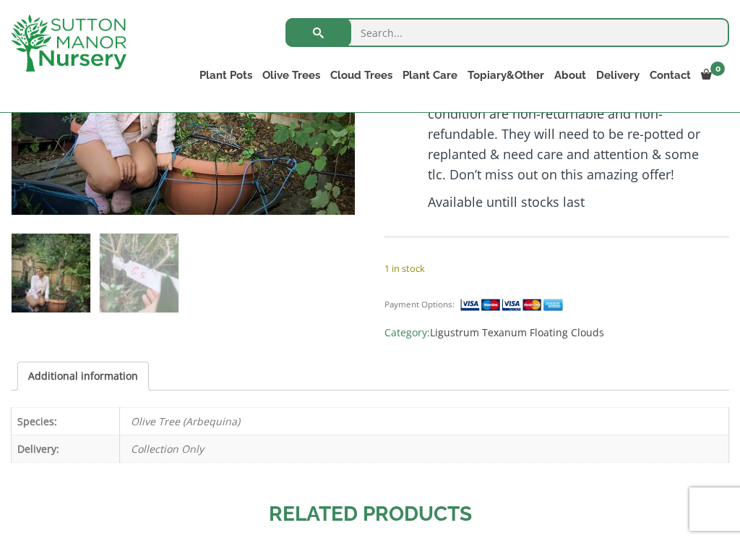
scroll to position [617, 0]
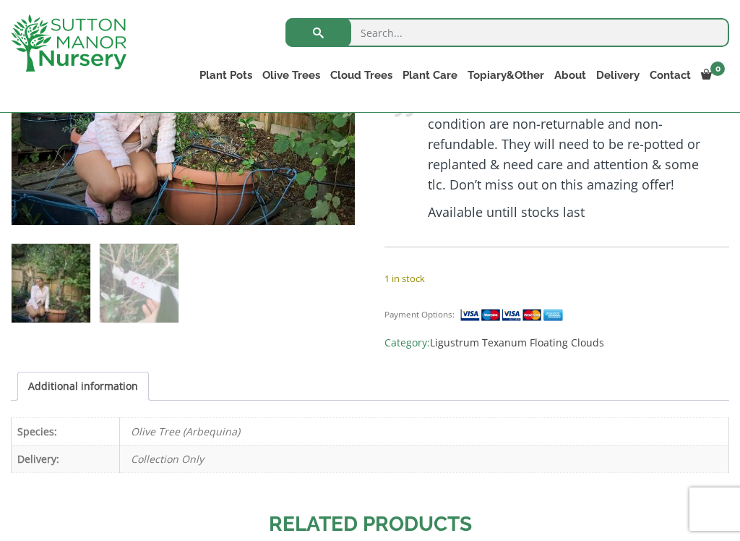
click at [509, 315] on img at bounding box center [514, 314] width 108 height 15
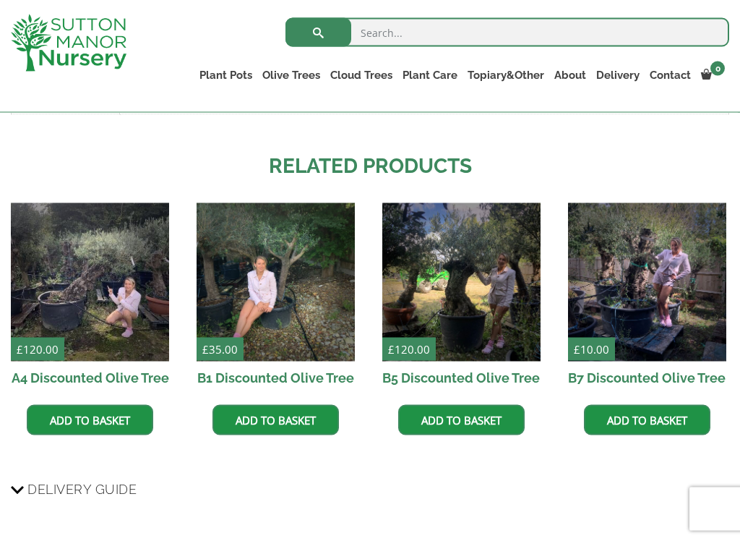
scroll to position [978, 0]
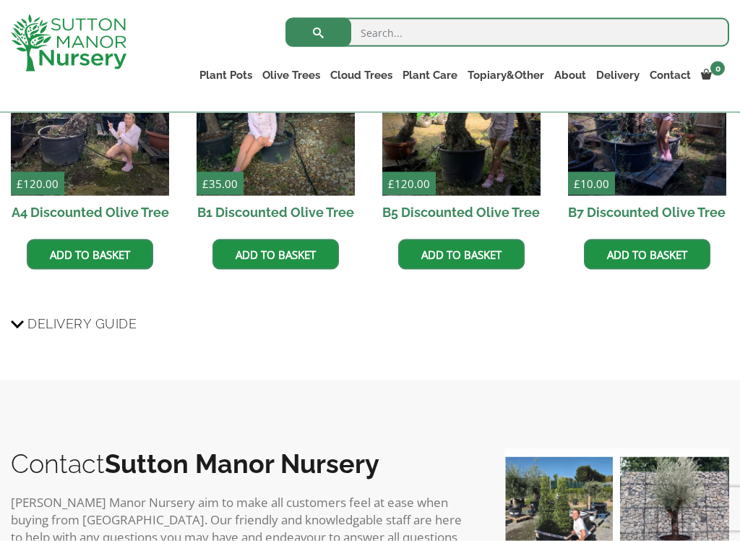
click at [90, 330] on span "Delivery Guide" at bounding box center [81, 323] width 109 height 27
click at [0, 0] on input "Delivery Guide" at bounding box center [0, 0] width 0 height 0
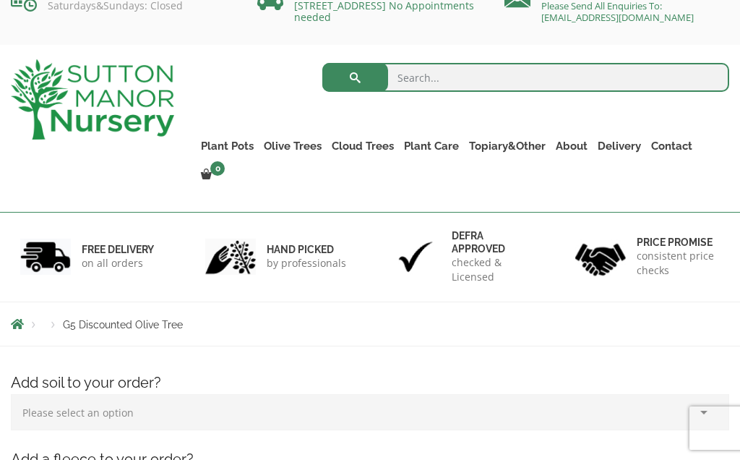
scroll to position [0, 0]
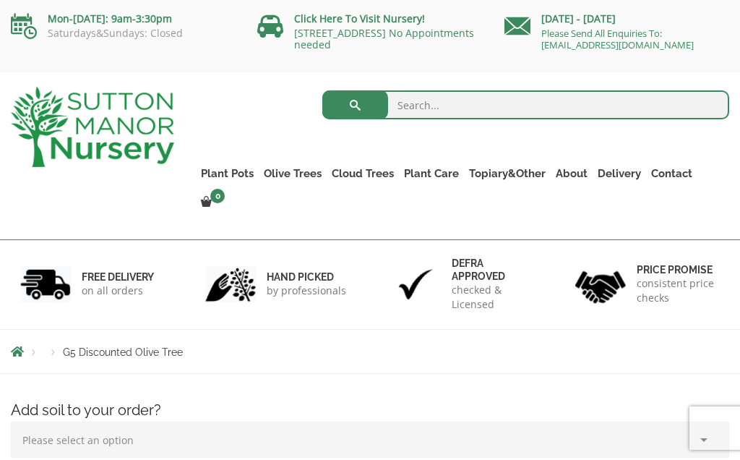
click at [687, 163] on link "Contact" at bounding box center [671, 173] width 51 height 20
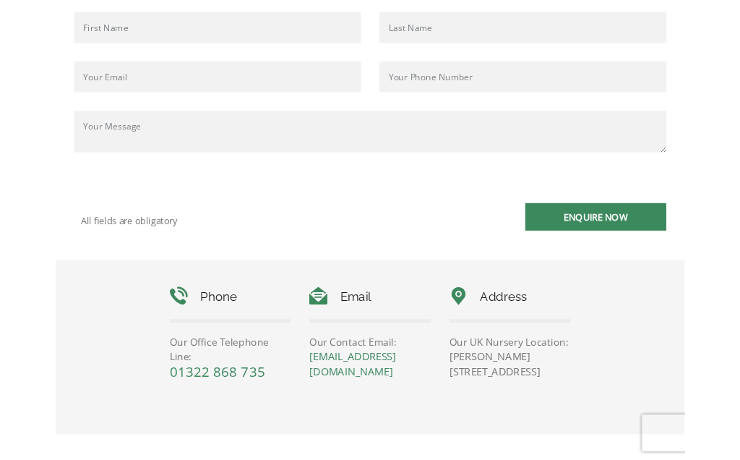
scroll to position [-12, 0]
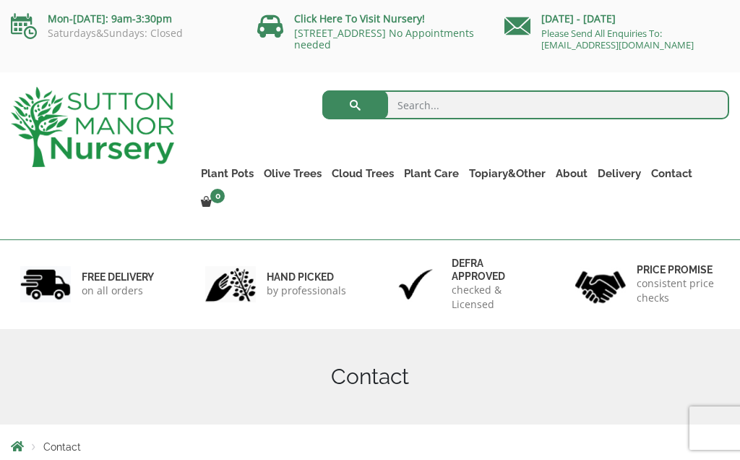
click at [678, 171] on link "Contact" at bounding box center [671, 173] width 51 height 20
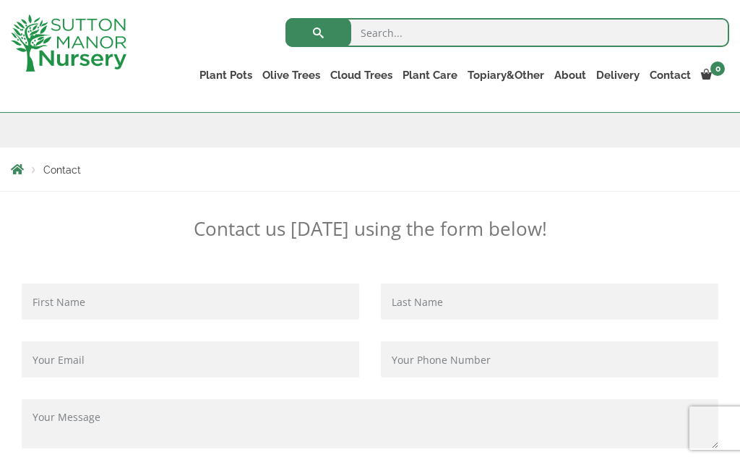
scroll to position [200, 0]
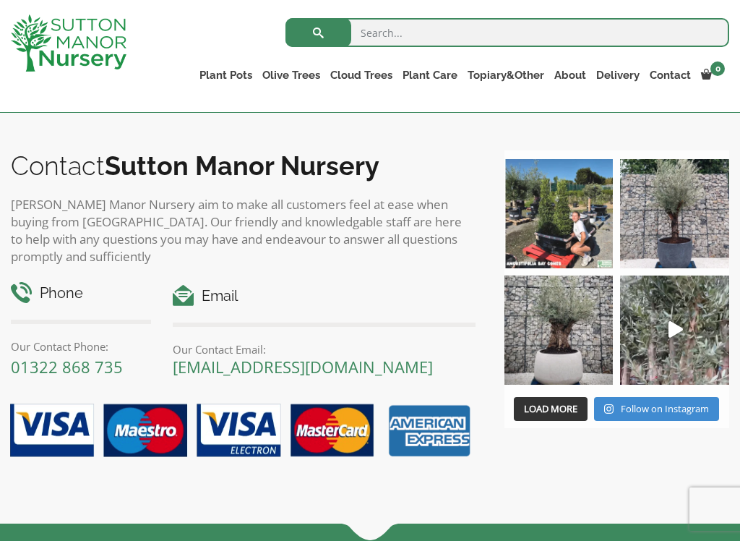
scroll to position [1459, 0]
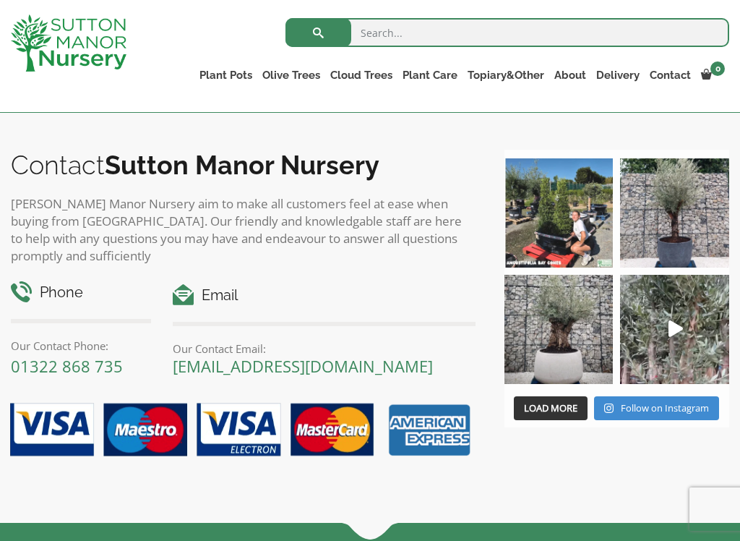
click at [544, 412] on span "Load More" at bounding box center [551, 407] width 54 height 13
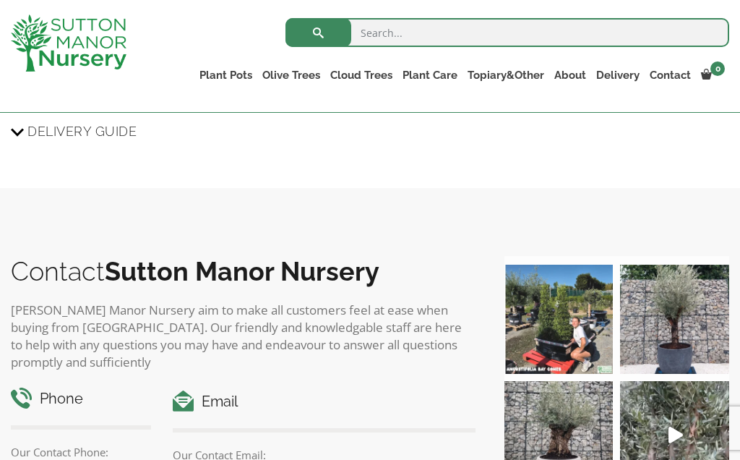
scroll to position [1354, 0]
